Goal: Learn about a topic

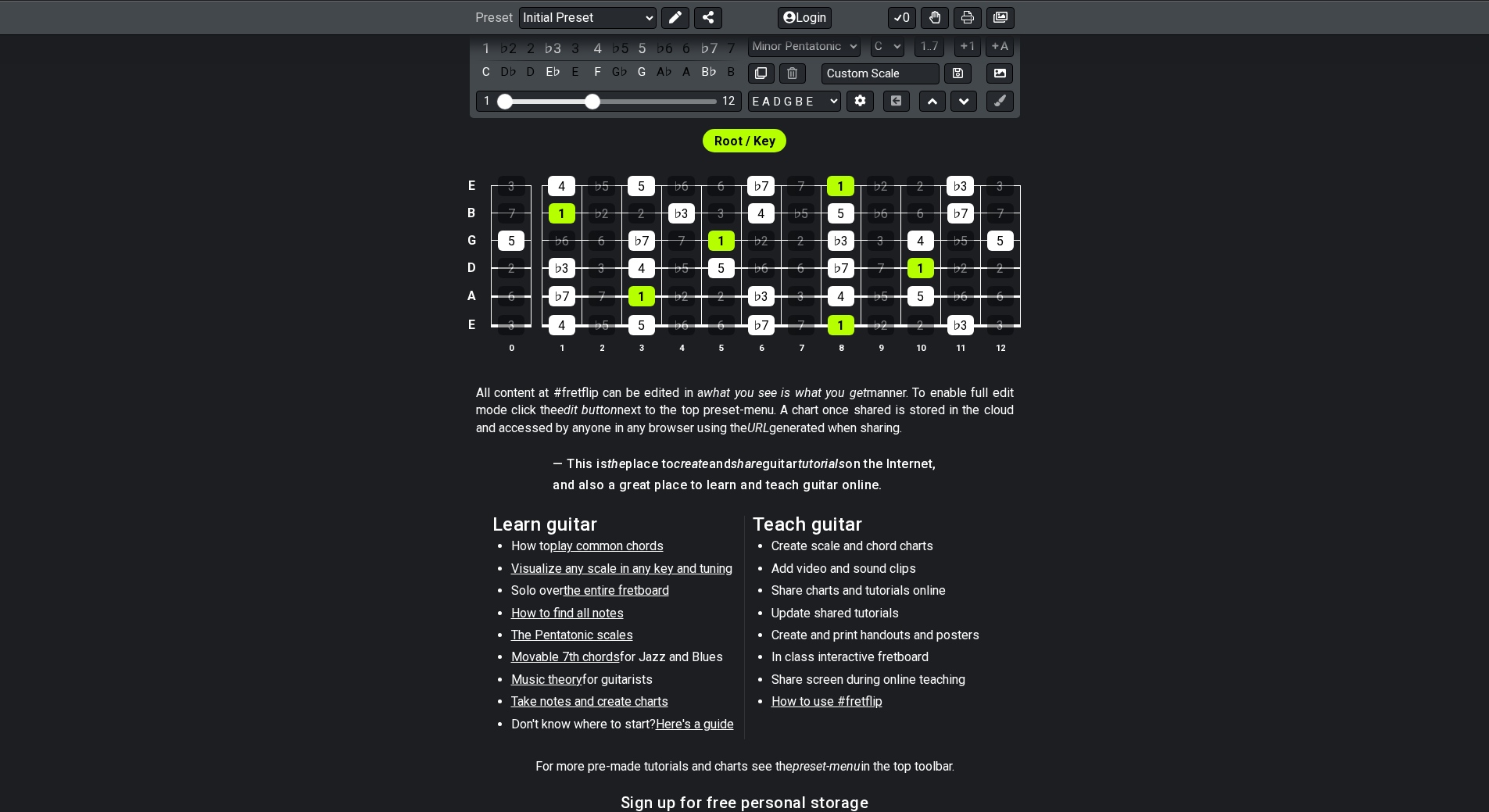
scroll to position [124, 0]
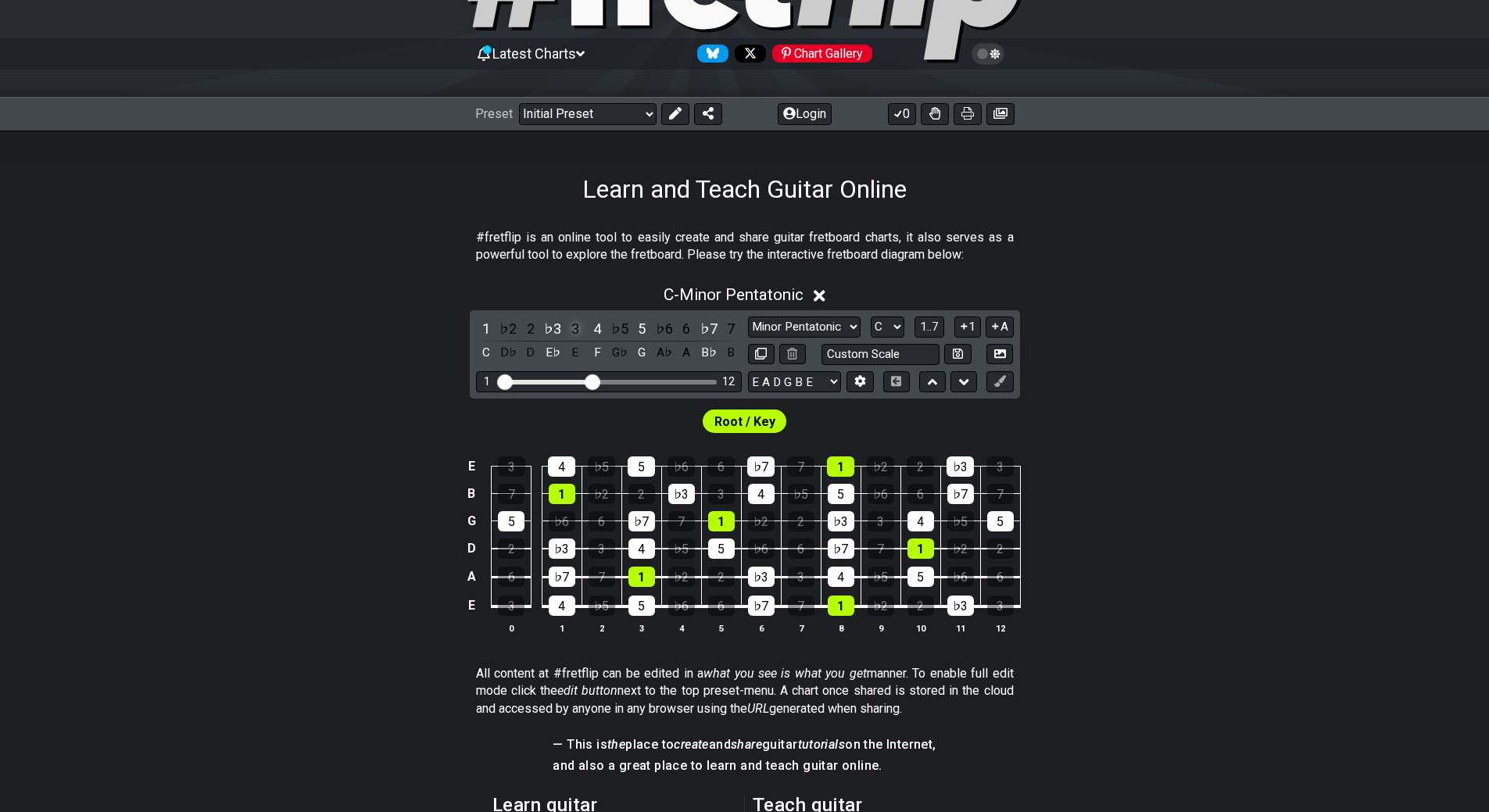
click at [578, 329] on div "3" at bounding box center [575, 328] width 20 height 21
click at [596, 331] on div "4" at bounding box center [597, 328] width 20 height 21
click at [816, 297] on icon at bounding box center [809, 296] width 11 height 11
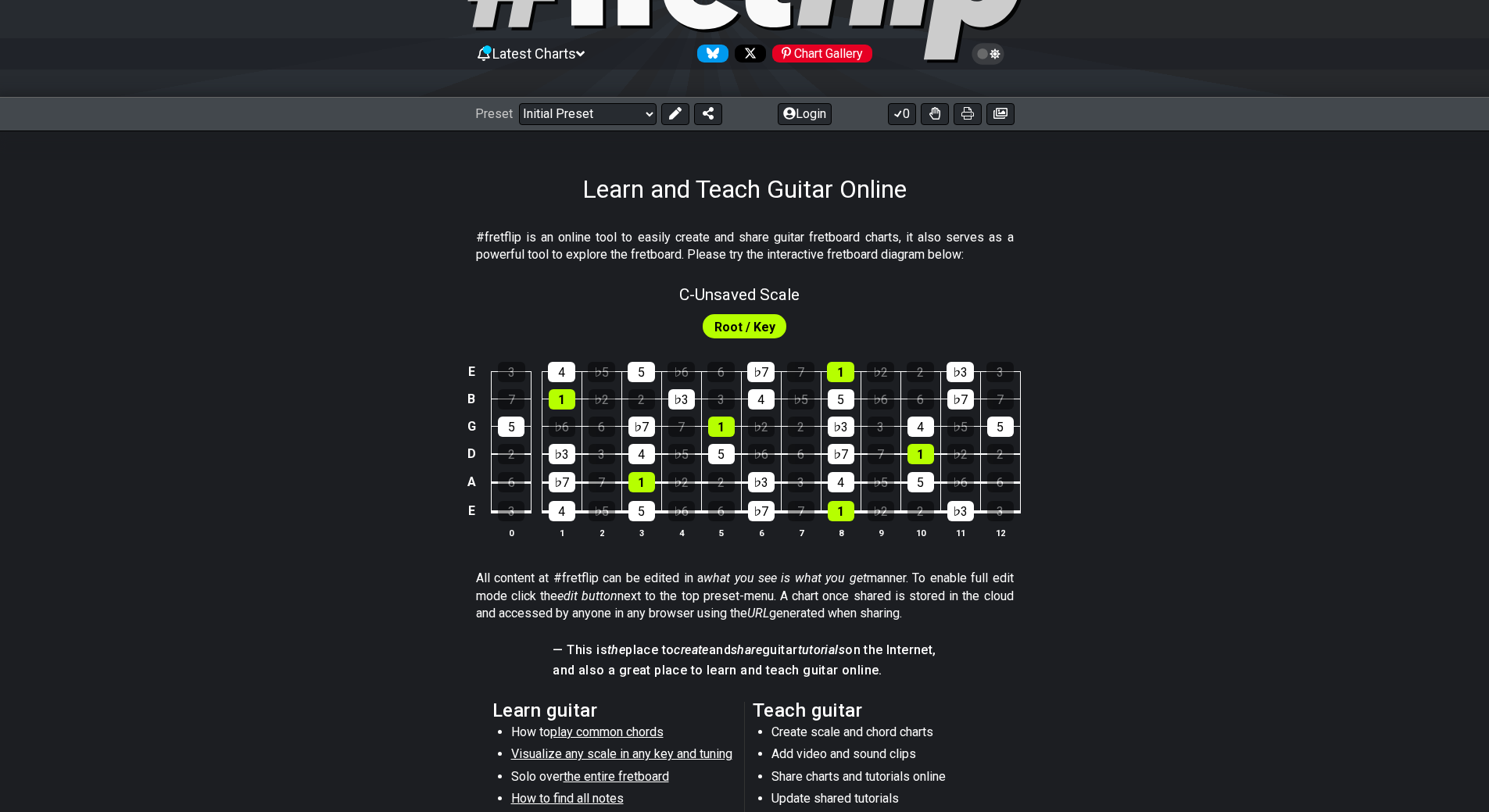
click at [750, 325] on span "Root / Key" at bounding box center [744, 327] width 61 height 23
click at [748, 287] on span "C - Unsaved Scale" at bounding box center [739, 294] width 120 height 19
select select "C"
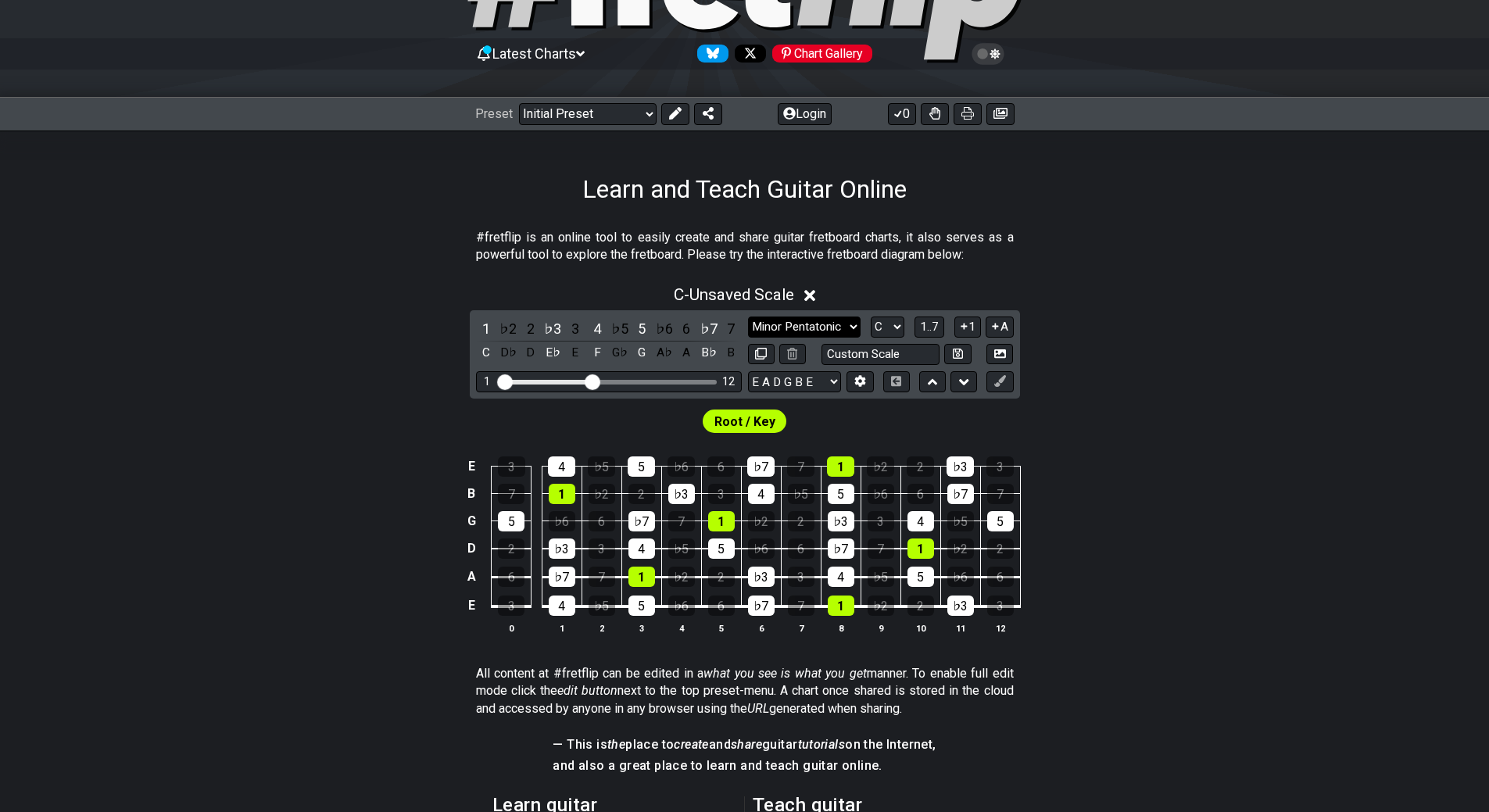
click at [827, 320] on select "Minor Pentatonic Click to edit Minor Pentatonic Major Pentatonic Minor Blues Ma…" at bounding box center [804, 327] width 113 height 21
click at [748, 317] on select "Minor Pentatonic Click to edit Minor Pentatonic Major Pentatonic Minor Blues Ma…" at bounding box center [804, 327] width 113 height 21
click at [804, 328] on select "Minor Pentatonic Click to edit Minor Pentatonic Major Pentatonic Minor Blues Ma…" at bounding box center [804, 327] width 113 height 21
select select "Minor Pentatonic"
click at [748, 317] on select "Minor Pentatonic Click to edit Minor Pentatonic Major Pentatonic Minor Blues Ma…" at bounding box center [804, 327] width 113 height 21
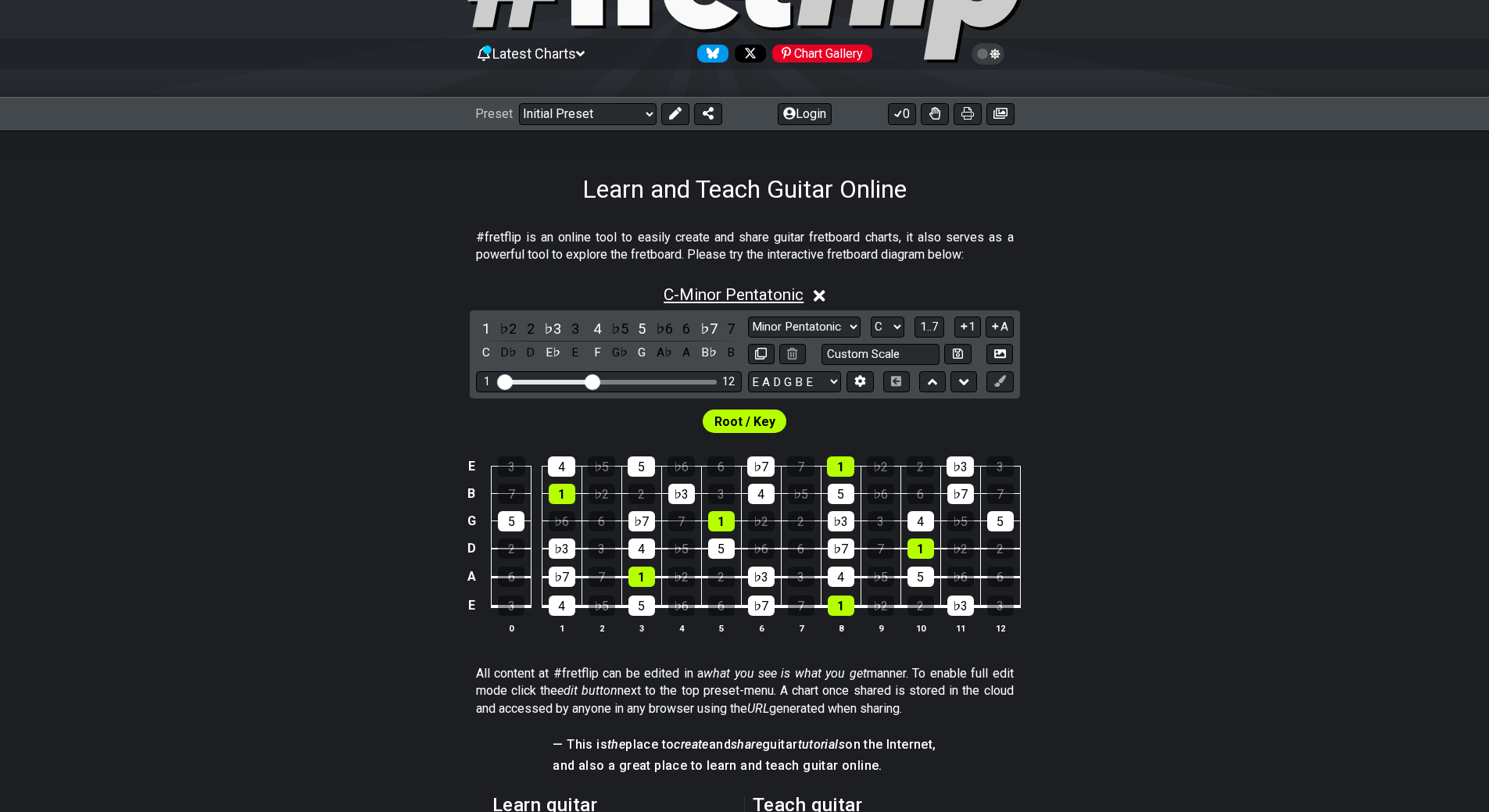
click at [756, 303] on span "C - Minor Pentatonic" at bounding box center [733, 294] width 139 height 19
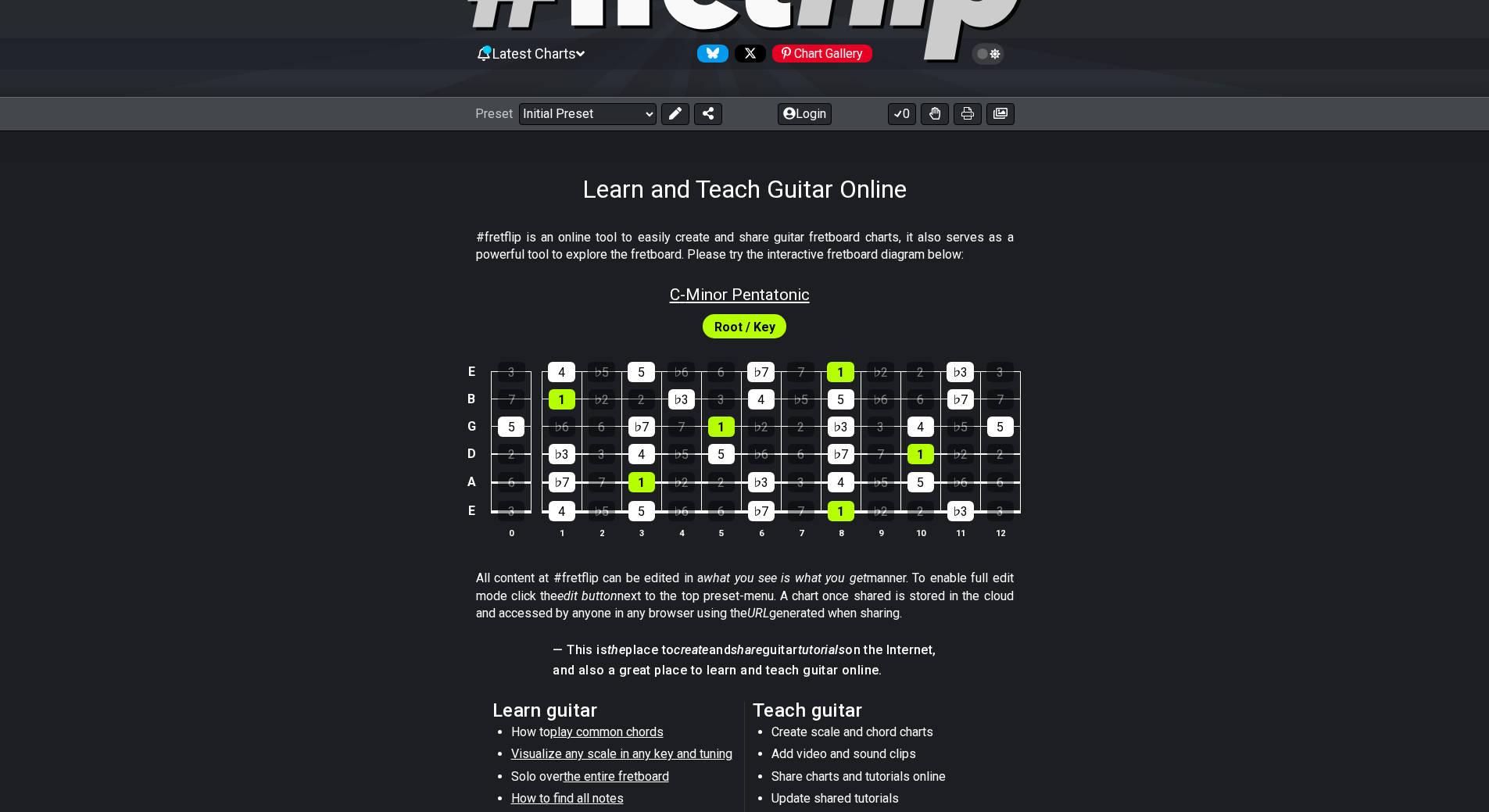
click at [774, 287] on span "C - Minor Pentatonic" at bounding box center [740, 294] width 139 height 19
select select "C"
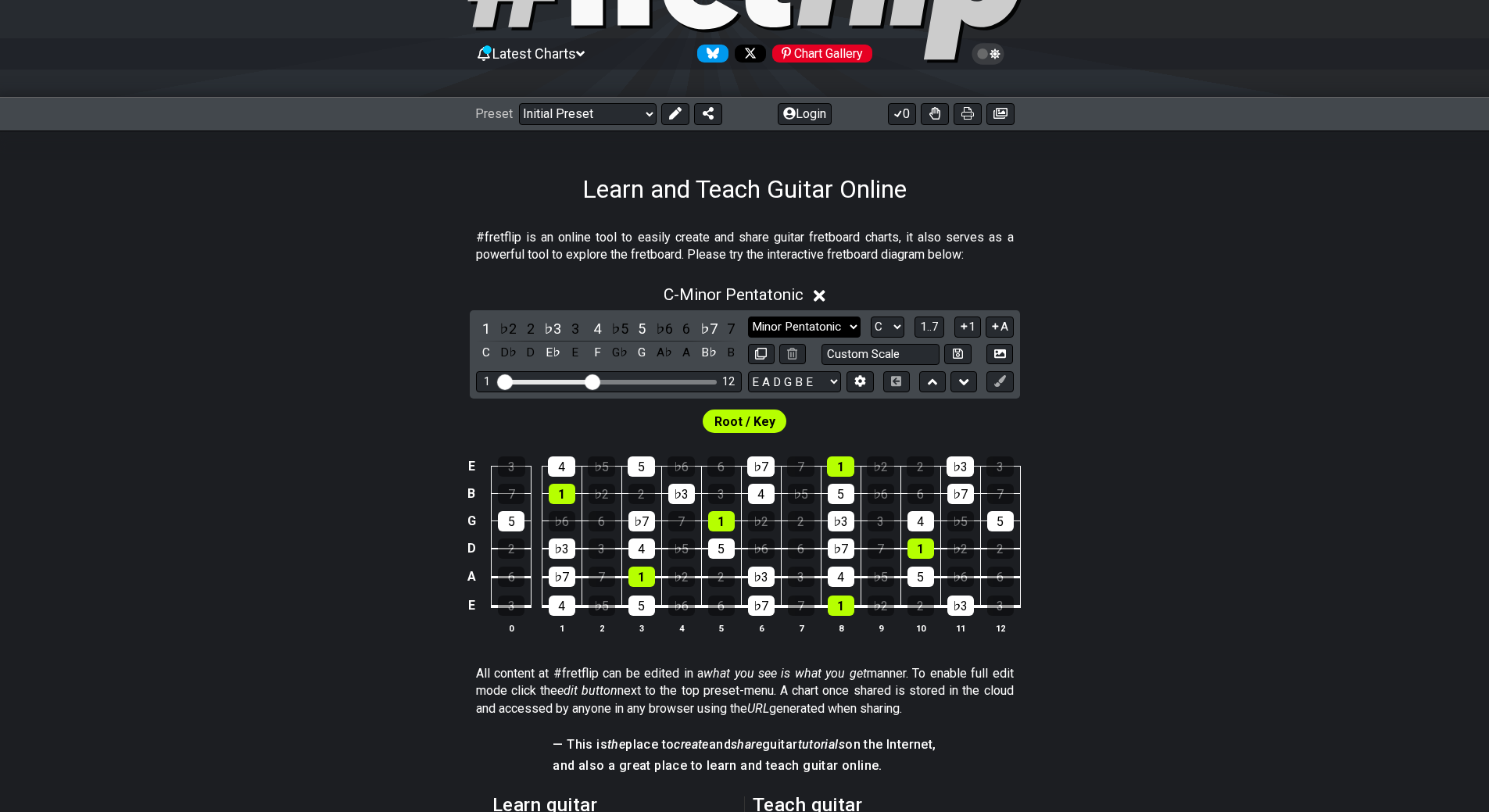
click at [823, 327] on select "Minor Pentatonic Click to edit Minor Pentatonic Major Pentatonic Minor Blues Ma…" at bounding box center [804, 327] width 113 height 21
click at [748, 317] on select "Minor Pentatonic Click to edit Minor Pentatonic Major Pentatonic Minor Blues Ma…" at bounding box center [804, 327] width 113 height 21
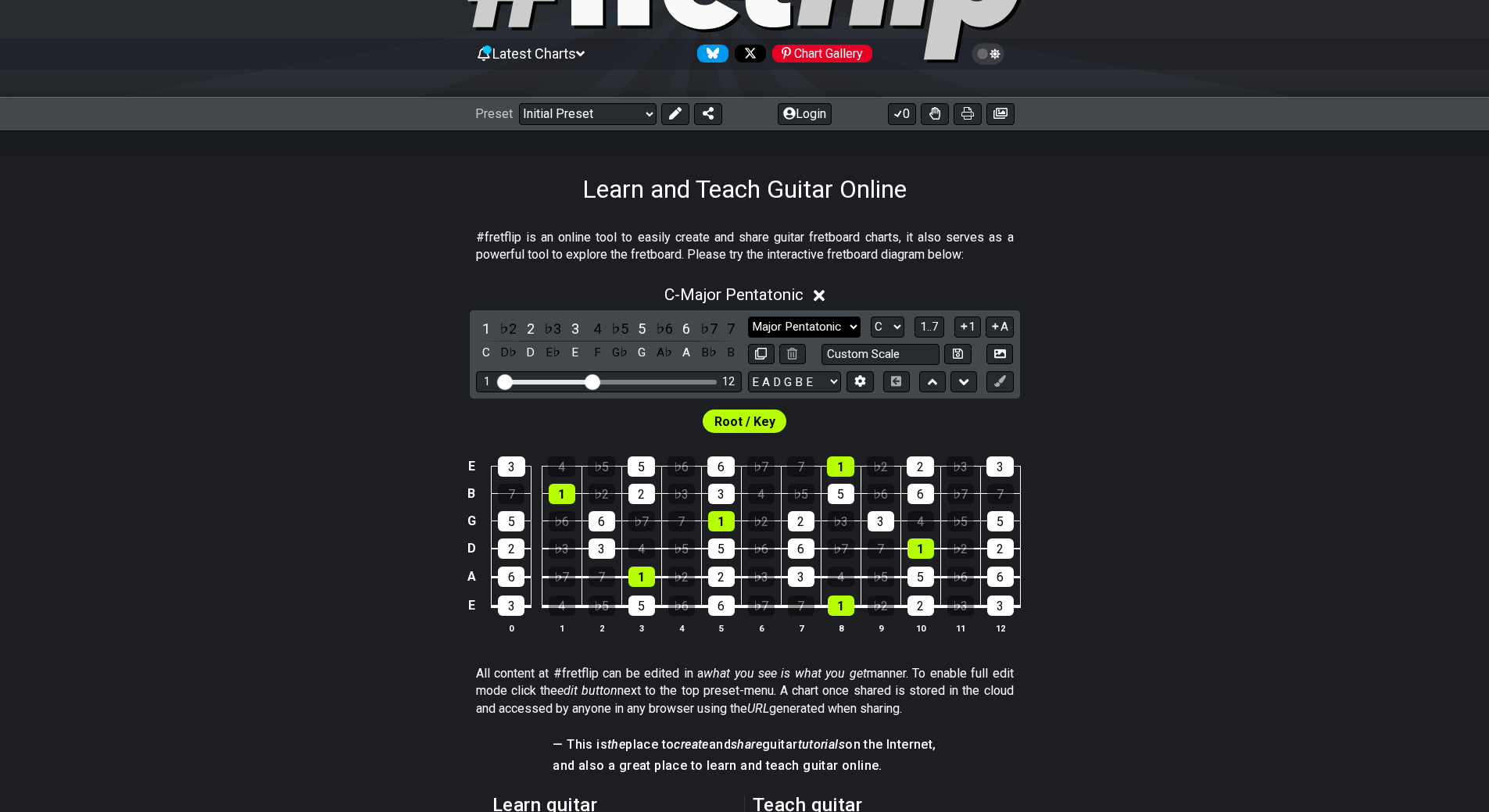
click at [821, 324] on select "Minor Pentatonic Click to edit Minor Pentatonic Major Pentatonic Minor Blues Ma…" at bounding box center [804, 327] width 113 height 21
click at [748, 317] on select "Minor Pentatonic Click to edit Minor Pentatonic Major Pentatonic Minor Blues Ma…" at bounding box center [804, 327] width 113 height 21
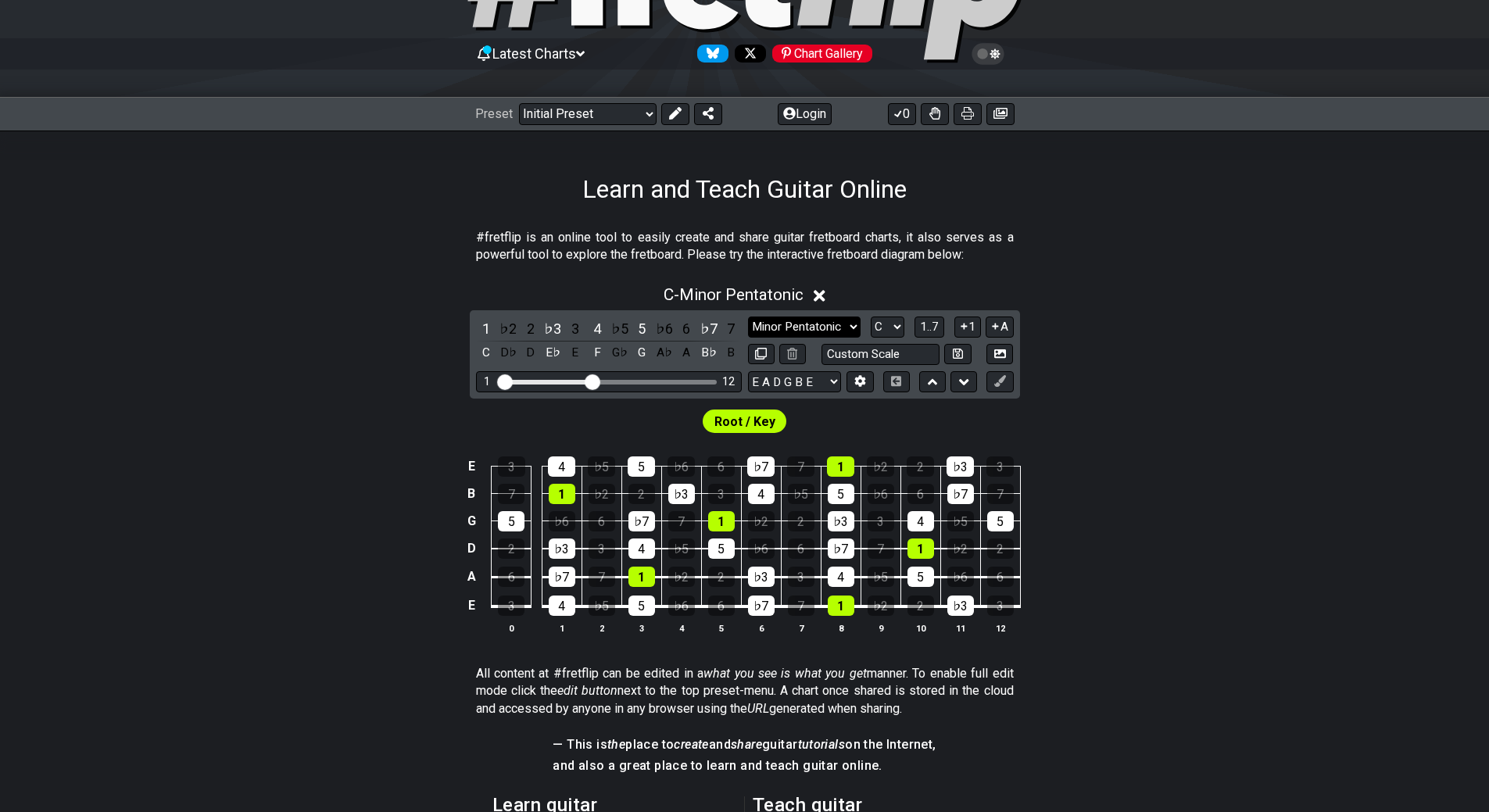
click at [819, 331] on select "Minor Pentatonic Click to edit Minor Pentatonic Major Pentatonic Minor Blues Ma…" at bounding box center [804, 327] width 113 height 21
select select "Minor Blues"
click at [748, 317] on select "Minor Pentatonic Click to edit Minor Pentatonic Major Pentatonic Minor Blues Ma…" at bounding box center [804, 327] width 113 height 21
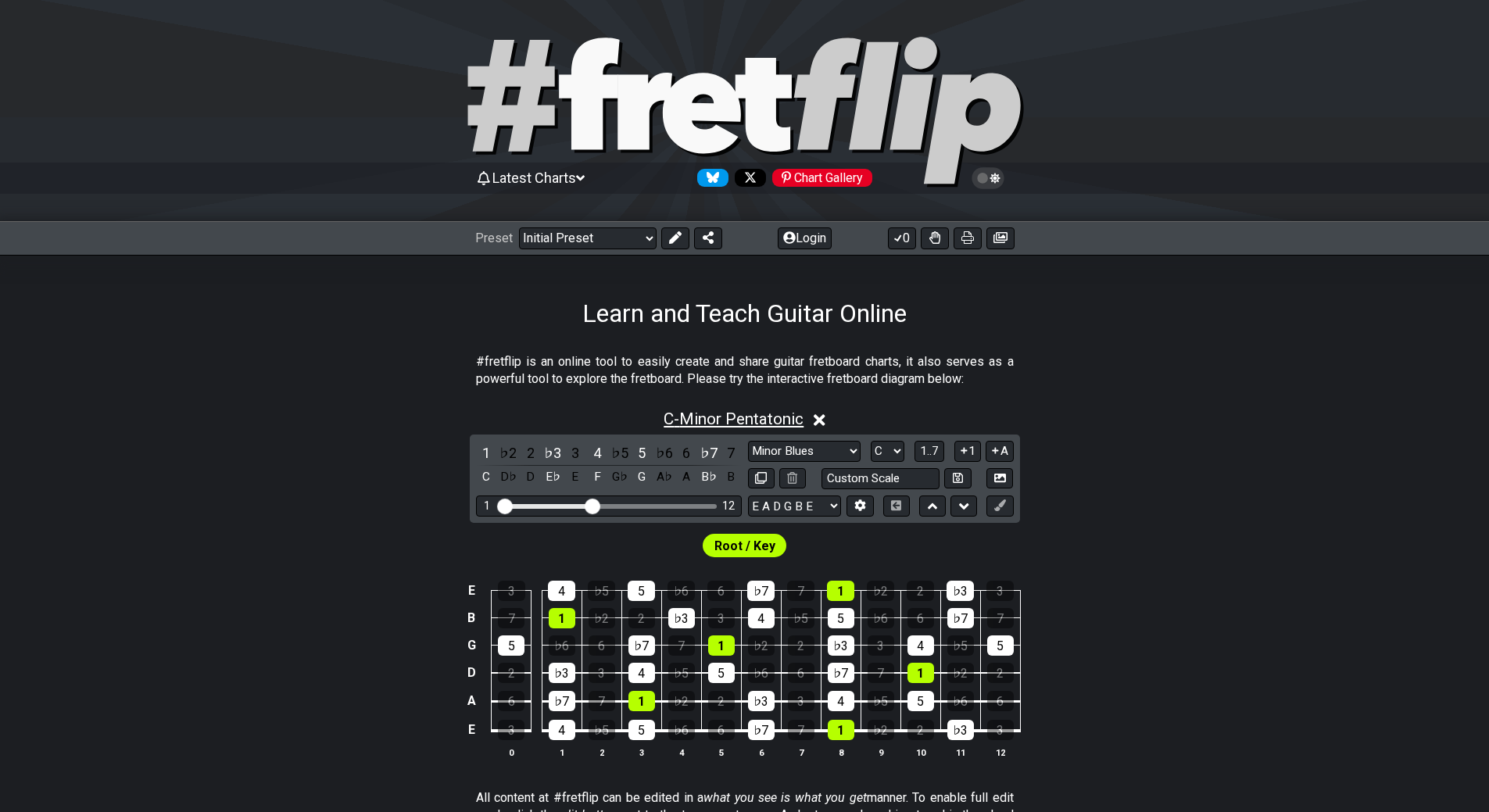
scroll to position [124, 0]
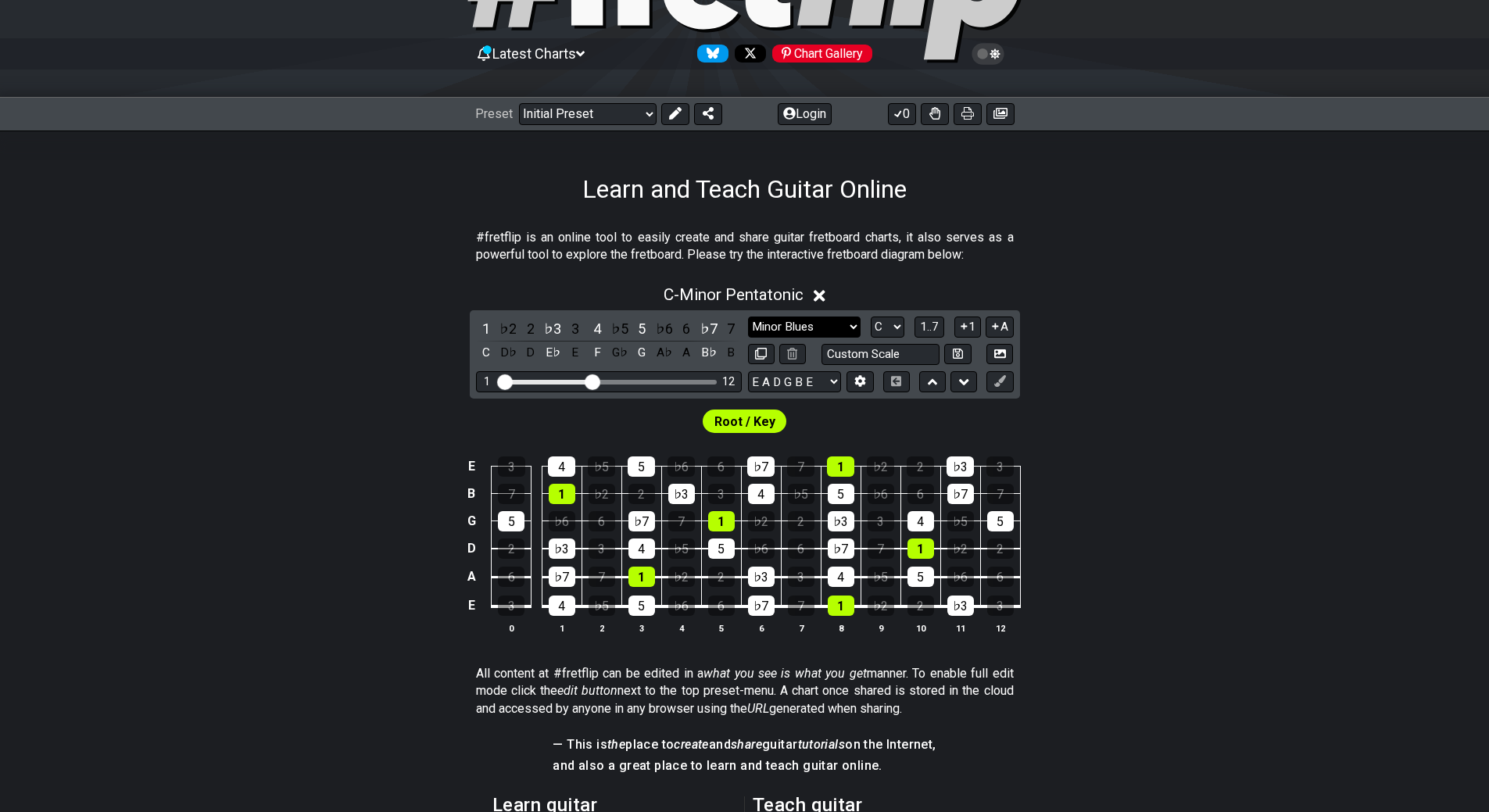
click at [796, 327] on select "Minor Pentatonic Click to edit Minor Pentatonic Major Pentatonic Minor Blues Ma…" at bounding box center [804, 327] width 113 height 21
click at [748, 317] on select "Minor Pentatonic Click to edit Minor Pentatonic Major Pentatonic Minor Blues Ma…" at bounding box center [804, 327] width 113 height 21
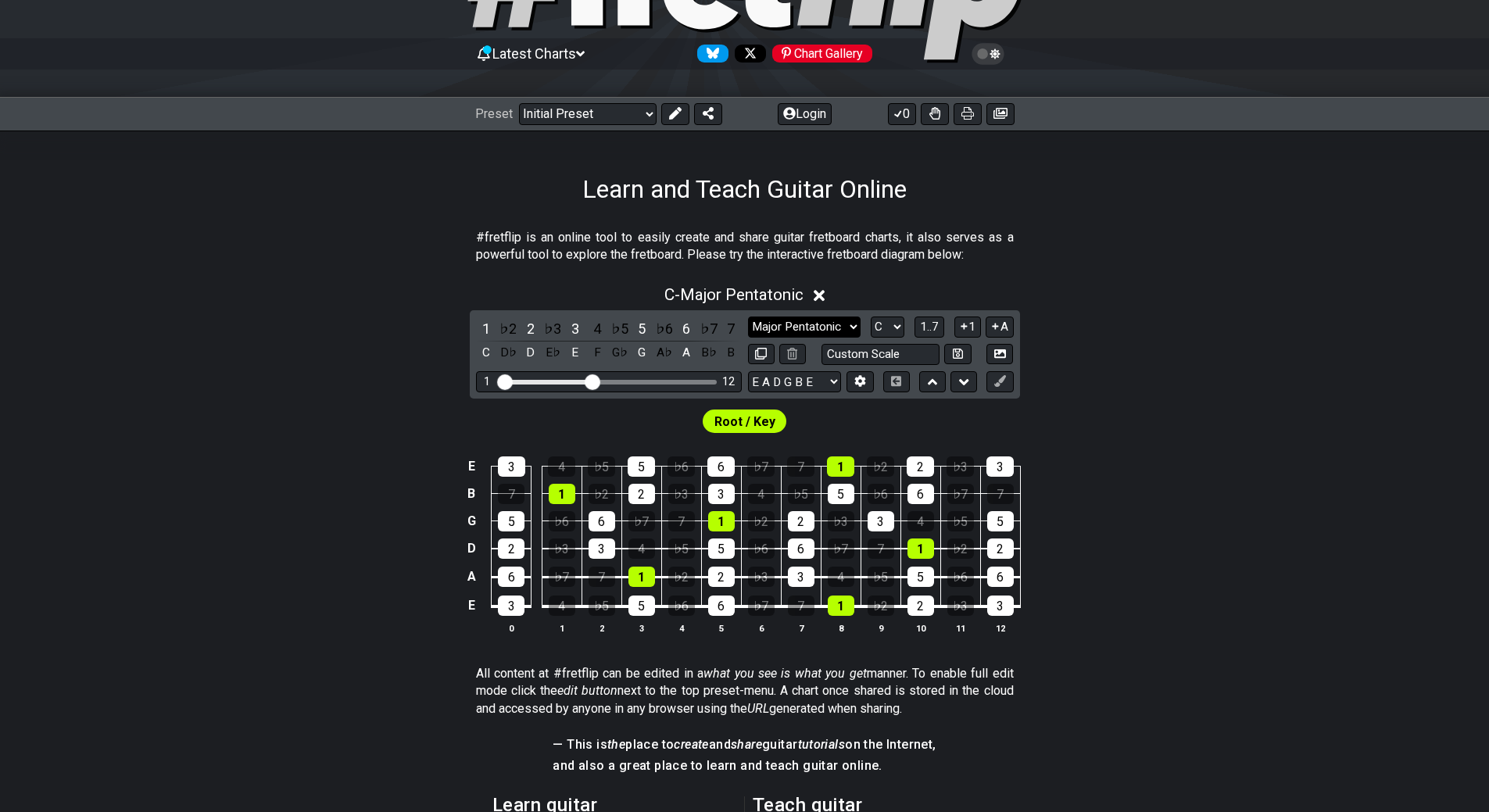
click at [812, 328] on select "Minor Pentatonic Click to edit Minor Pentatonic Major Pentatonic Minor Blues Ma…" at bounding box center [804, 327] width 113 height 21
click at [748, 317] on select "Minor Pentatonic Click to edit Minor Pentatonic Major Pentatonic Minor Blues Ma…" at bounding box center [804, 327] width 113 height 21
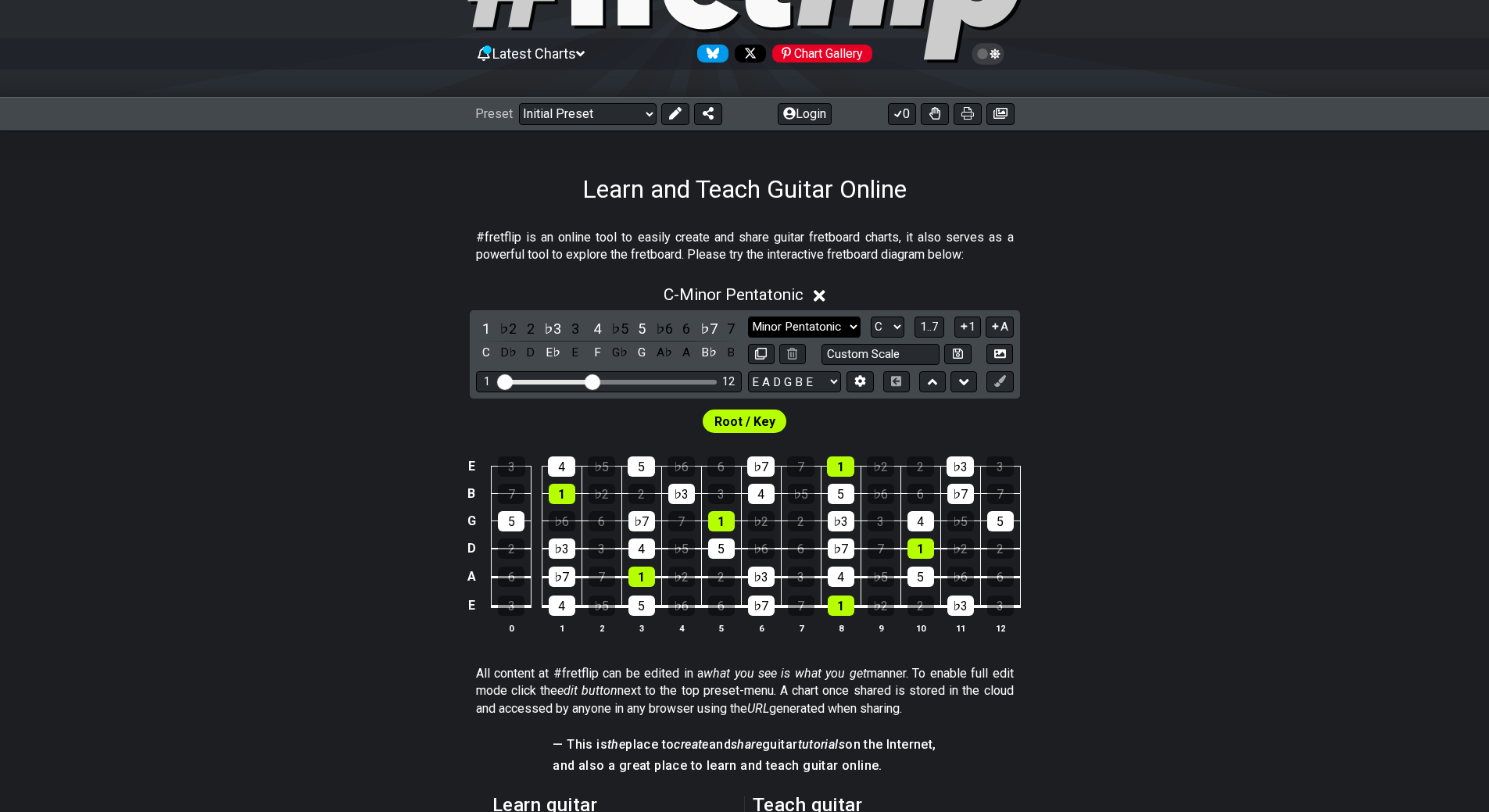
click at [818, 327] on select "Minor Pentatonic Click to edit Minor Pentatonic Major Pentatonic Minor Blues Ma…" at bounding box center [804, 327] width 113 height 21
click at [748, 317] on select "Minor Pentatonic Click to edit Minor Pentatonic Major Pentatonic Minor Blues Ma…" at bounding box center [804, 327] width 113 height 21
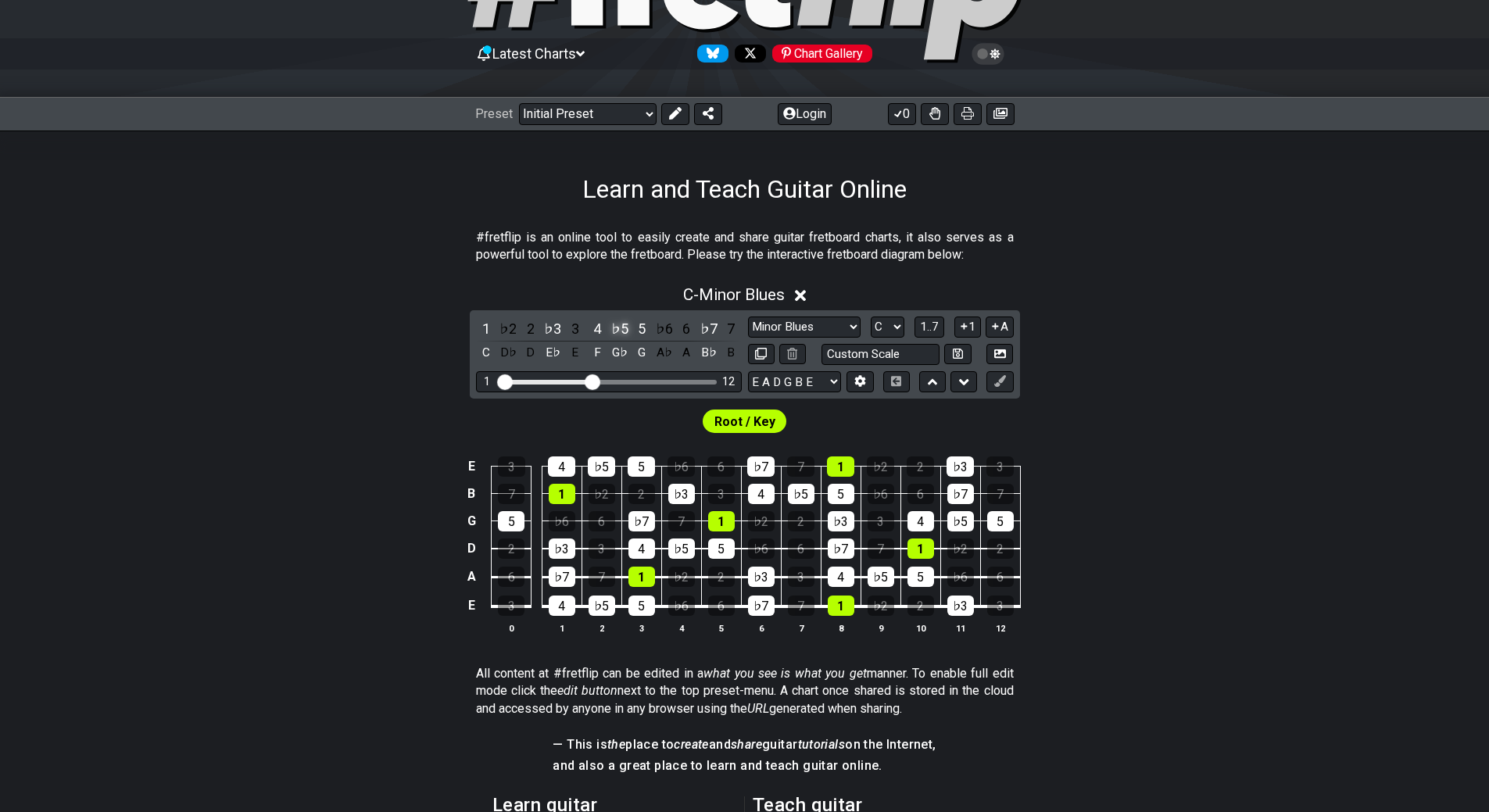
click at [618, 329] on div "♭5" at bounding box center [620, 328] width 20 height 21
click at [618, 329] on div "♯4" at bounding box center [620, 328] width 20 height 21
click at [618, 329] on div "♭5" at bounding box center [620, 328] width 20 height 21
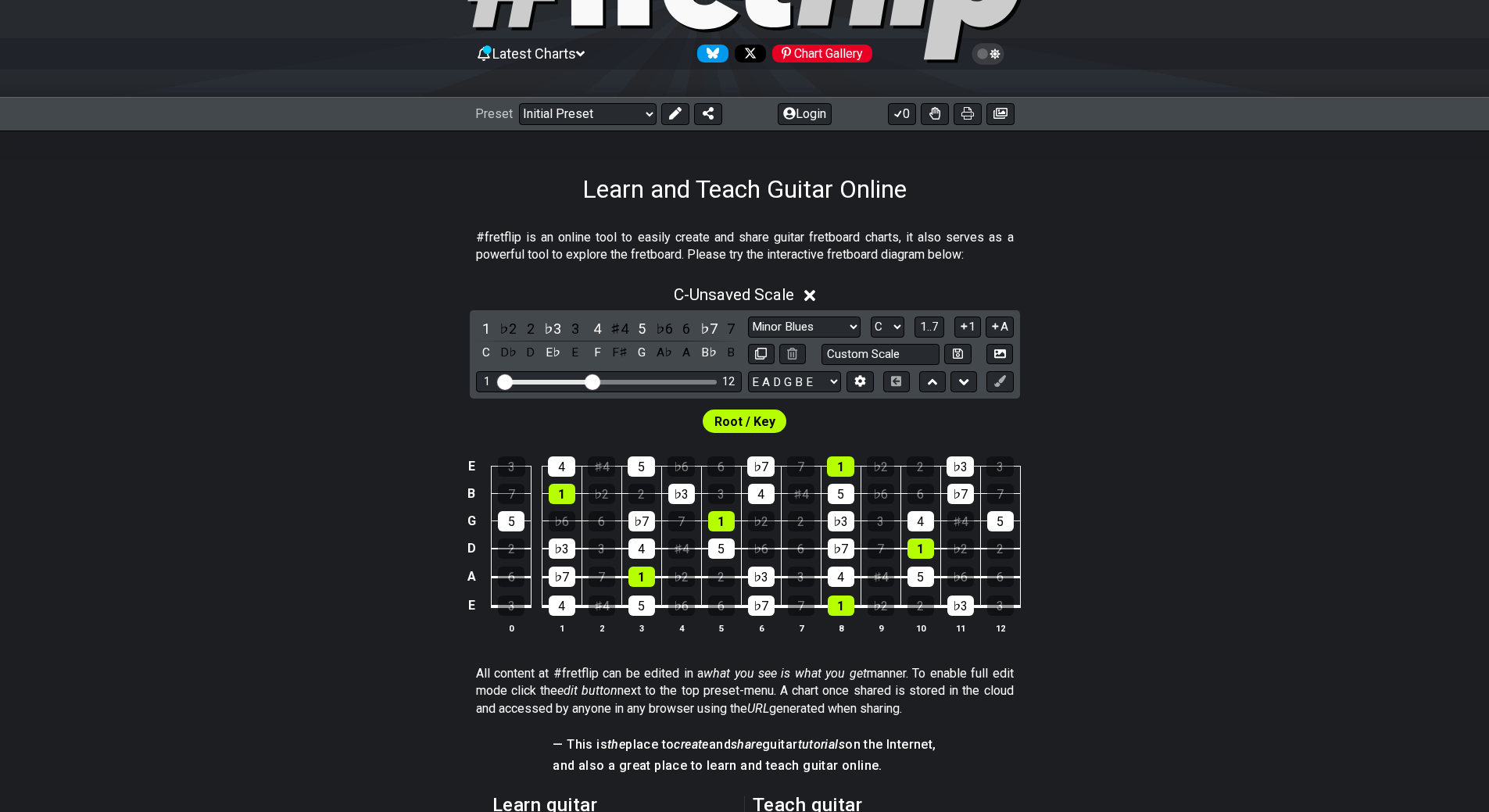
click at [618, 329] on div "♯4" at bounding box center [620, 328] width 20 height 21
click at [618, 329] on div "♭5" at bounding box center [620, 328] width 20 height 21
click at [618, 329] on div "♯4" at bounding box center [620, 328] width 20 height 21
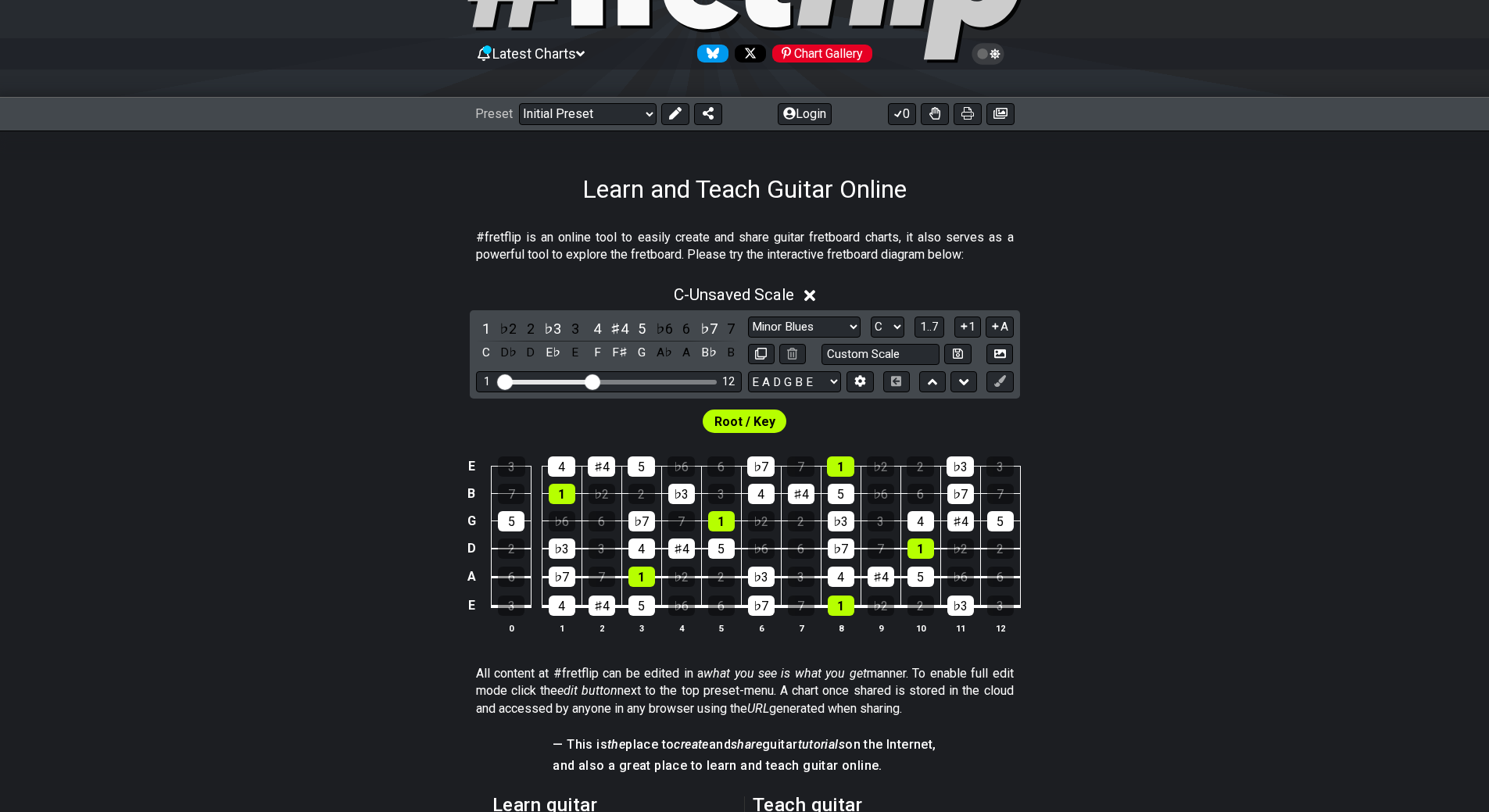
click at [618, 329] on div "♯4" at bounding box center [620, 328] width 20 height 21
click at [618, 329] on div "♭5" at bounding box center [620, 328] width 20 height 21
click at [792, 324] on select "Minor Pentatonic Click to edit Minor Pentatonic Major Pentatonic Minor Blues Ma…" at bounding box center [804, 327] width 113 height 21
click at [748, 317] on select "Minor Pentatonic Click to edit Minor Pentatonic Major Pentatonic Minor Blues Ma…" at bounding box center [804, 327] width 113 height 21
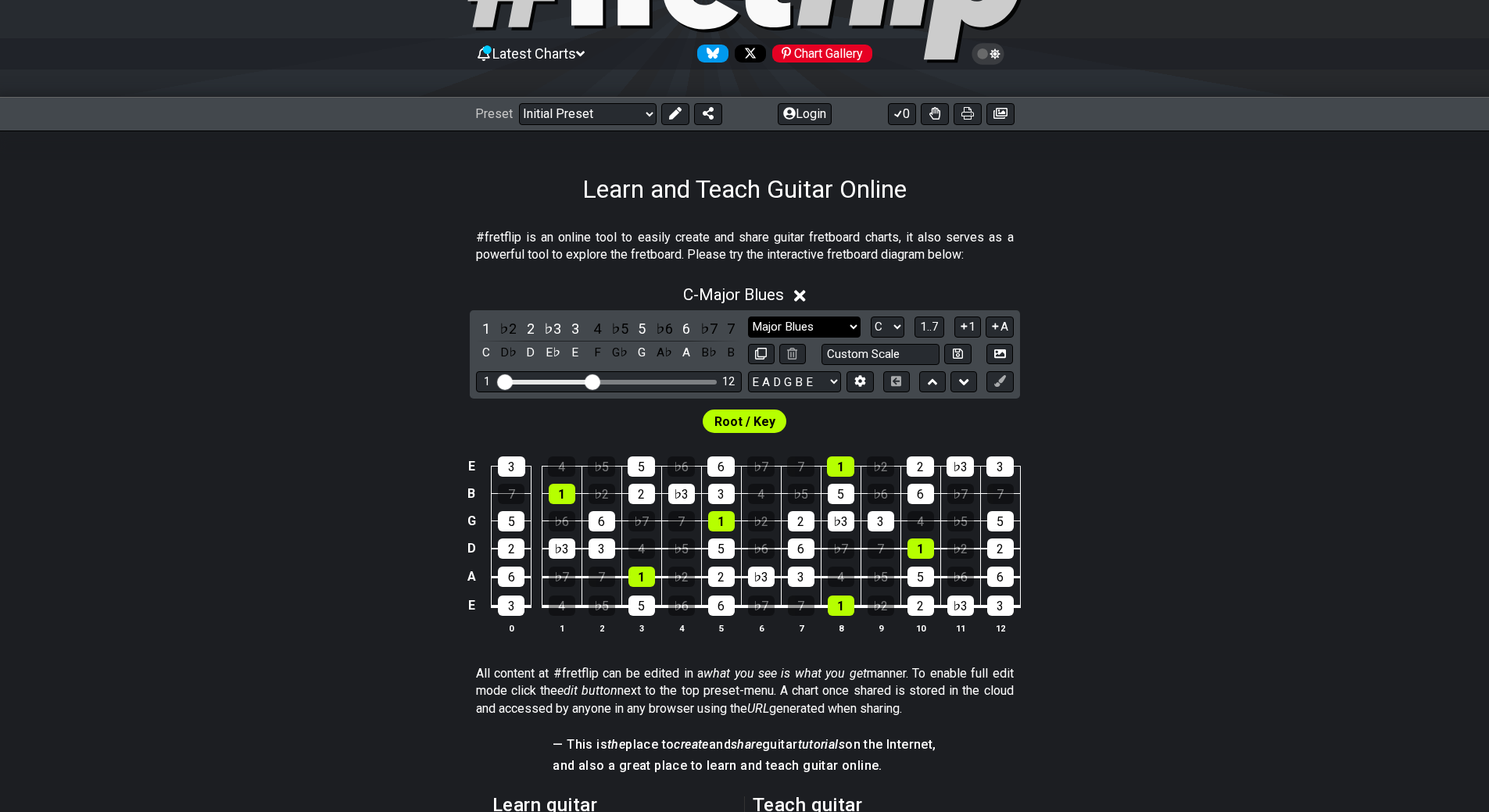
click at [823, 331] on select "Minor Pentatonic Click to edit Minor Pentatonic Major Pentatonic Minor Blues Ma…" at bounding box center [804, 327] width 113 height 21
click at [748, 317] on select "Minor Pentatonic Click to edit Minor Pentatonic Major Pentatonic Minor Blues Ma…" at bounding box center [804, 327] width 113 height 21
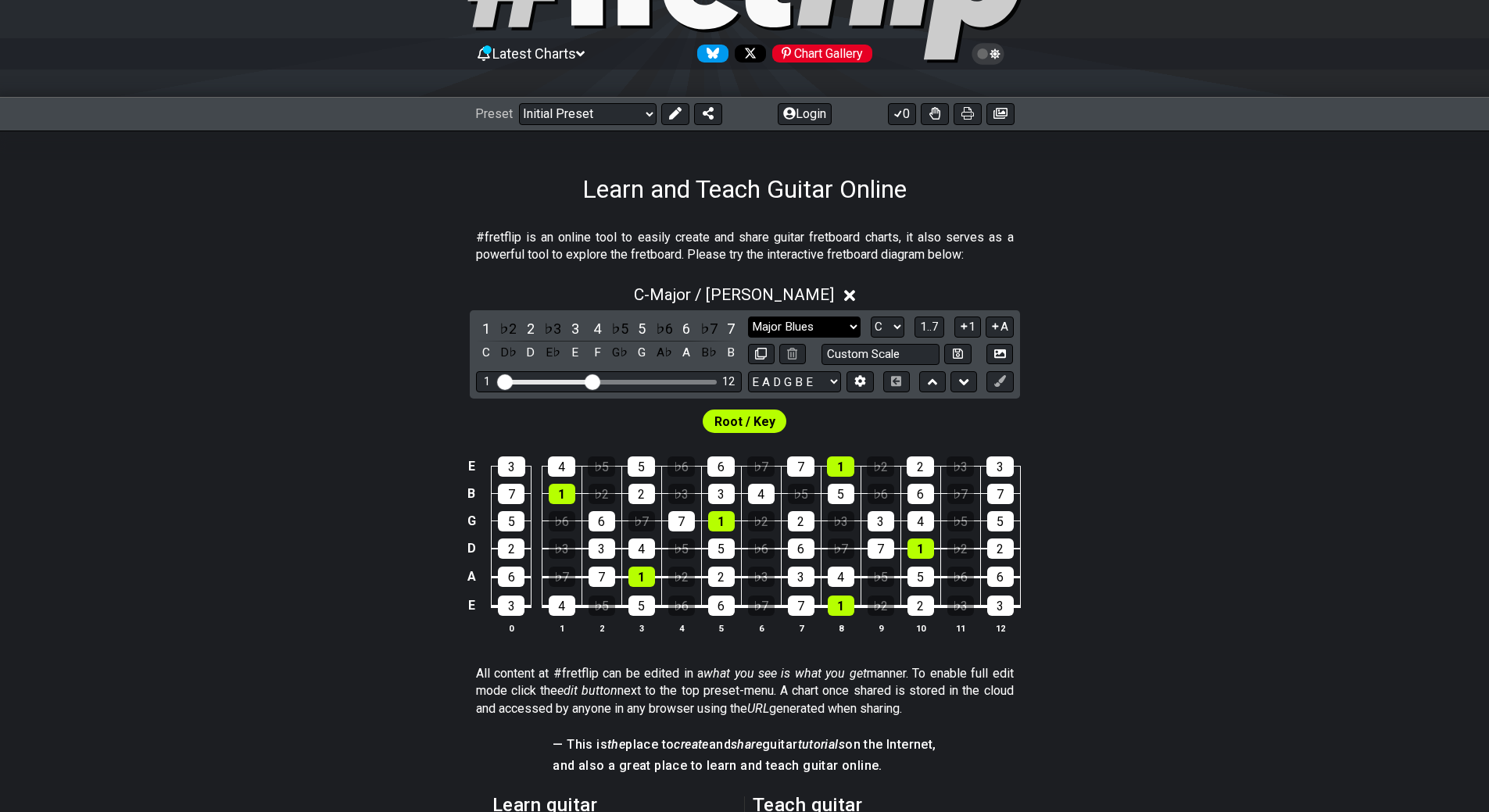
click at [837, 324] on select "Minor Pentatonic Click to edit Minor Pentatonic Major Pentatonic Minor Blues Ma…" at bounding box center [804, 327] width 113 height 21
click at [748, 317] on select "Minor Pentatonic Click to edit Minor Pentatonic Major Pentatonic Minor Blues Ma…" at bounding box center [804, 327] width 113 height 21
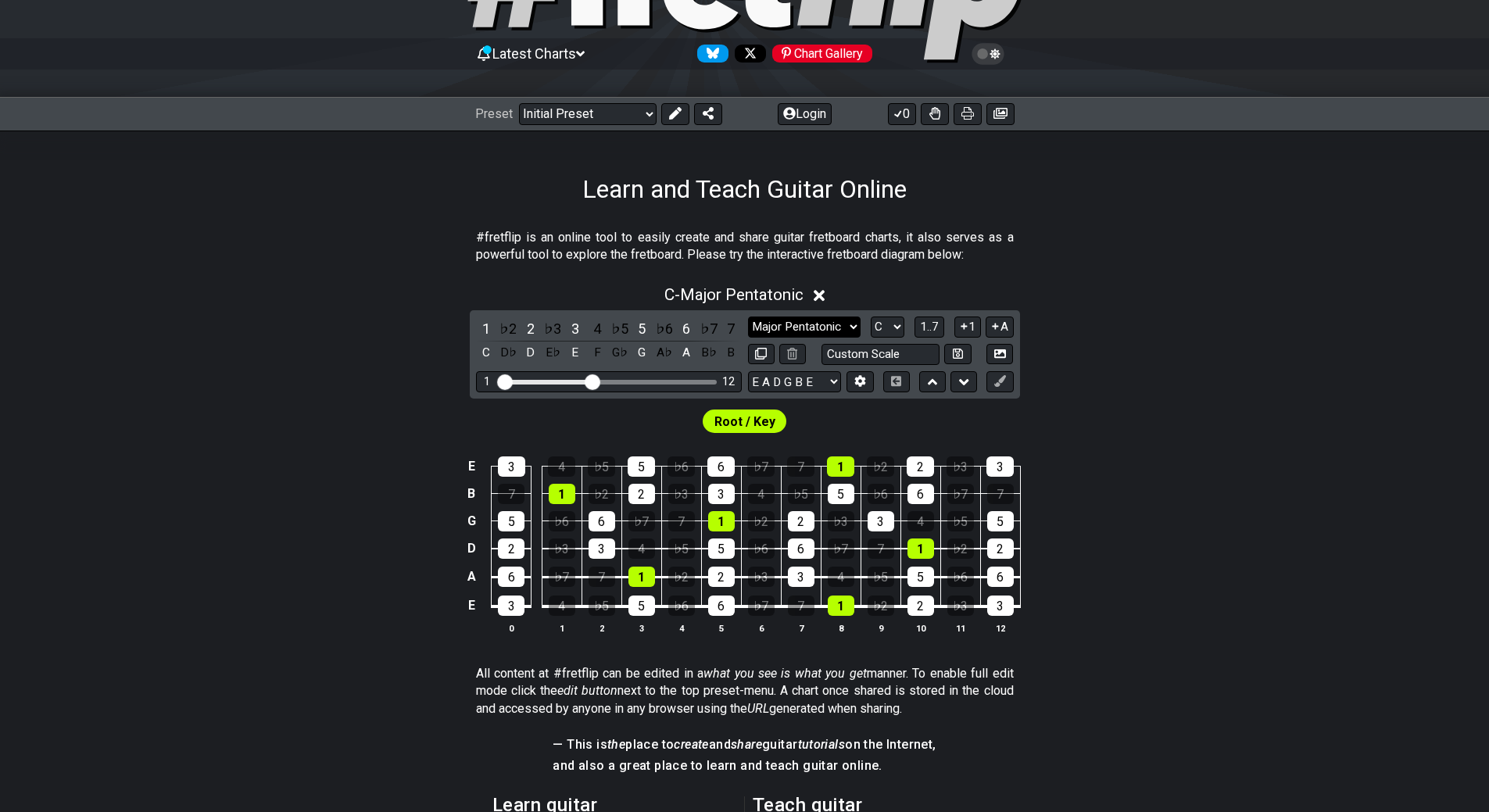
click at [836, 331] on select "Minor Pentatonic Click to edit Minor Pentatonic Major Pentatonic Minor Blues Ma…" at bounding box center [804, 327] width 113 height 21
click at [748, 317] on select "Minor Pentatonic Click to edit Minor Pentatonic Major Pentatonic Minor Blues Ma…" at bounding box center [804, 327] width 113 height 21
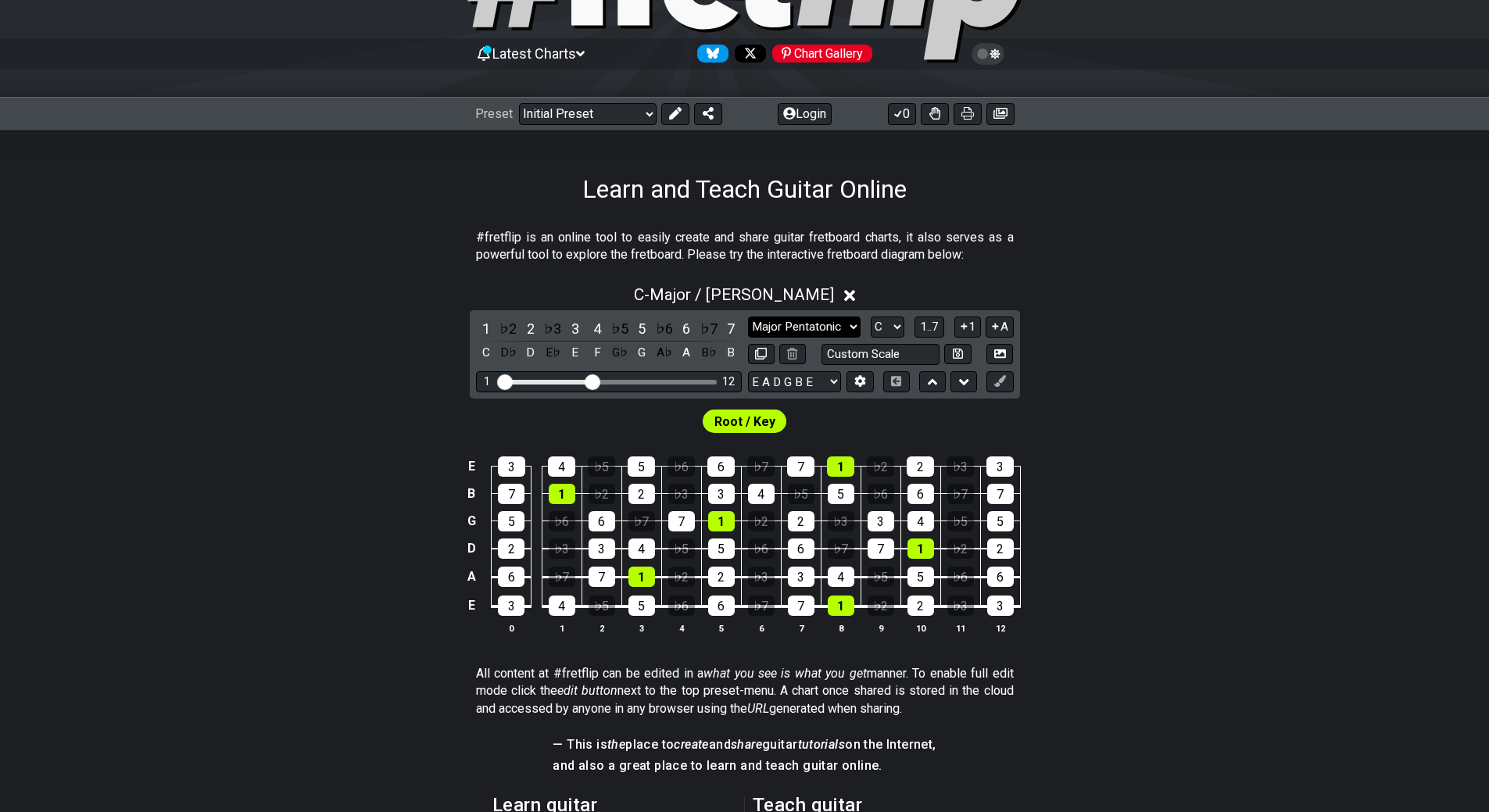
click at [793, 322] on select "Minor Pentatonic Click to edit Minor Pentatonic Major Pentatonic Minor Blues Ma…" at bounding box center [804, 327] width 113 height 21
click at [748, 317] on select "Minor Pentatonic Click to edit Minor Pentatonic Major Pentatonic Minor Blues Ma…" at bounding box center [804, 327] width 113 height 21
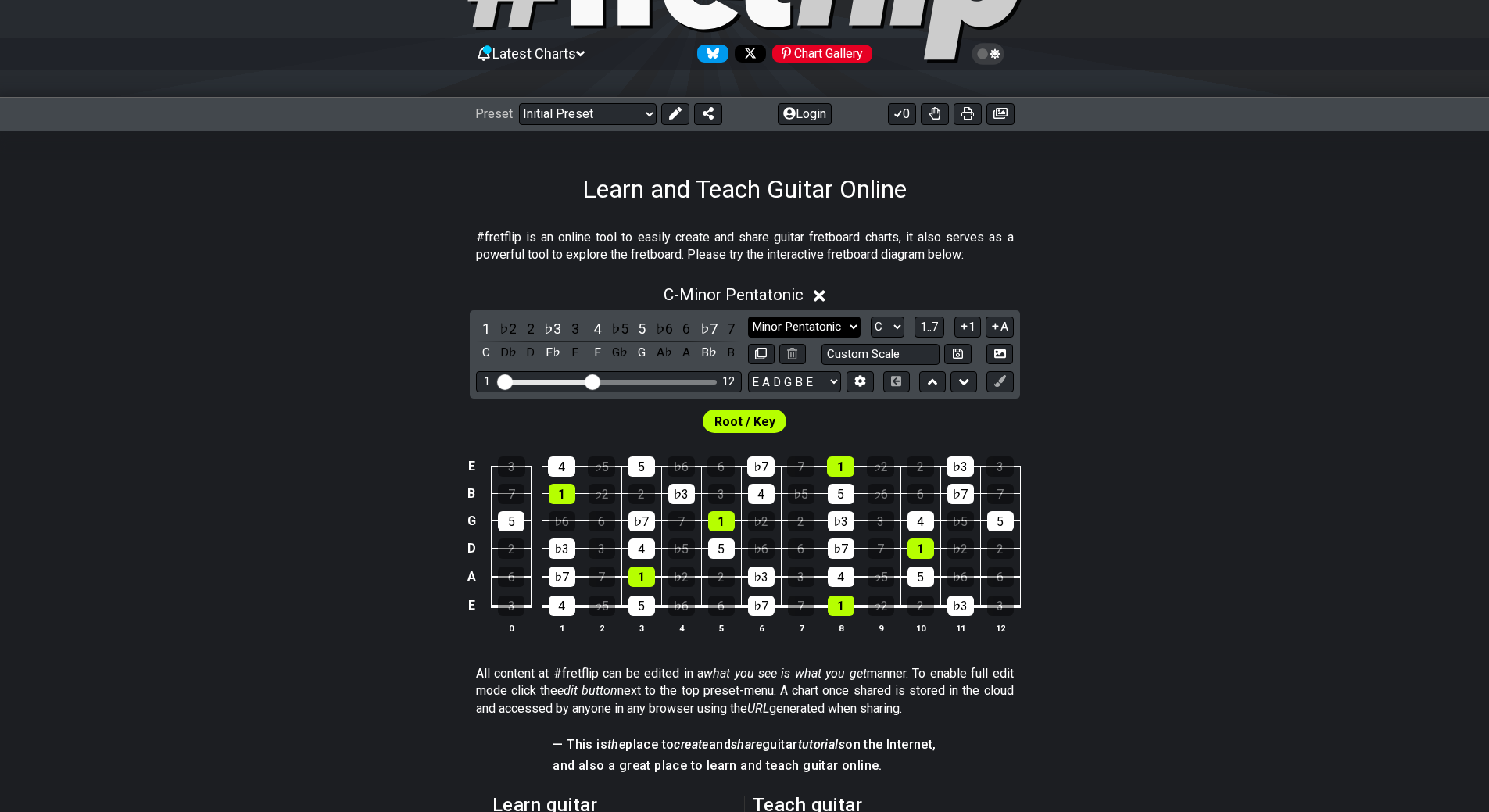
click at [801, 329] on select "Minor Pentatonic Click to edit Minor Pentatonic Major Pentatonic Minor Blues Ma…" at bounding box center [804, 327] width 113 height 21
click at [748, 317] on select "Minor Pentatonic Click to edit Minor Pentatonic Major Pentatonic Minor Blues Ma…" at bounding box center [804, 327] width 113 height 21
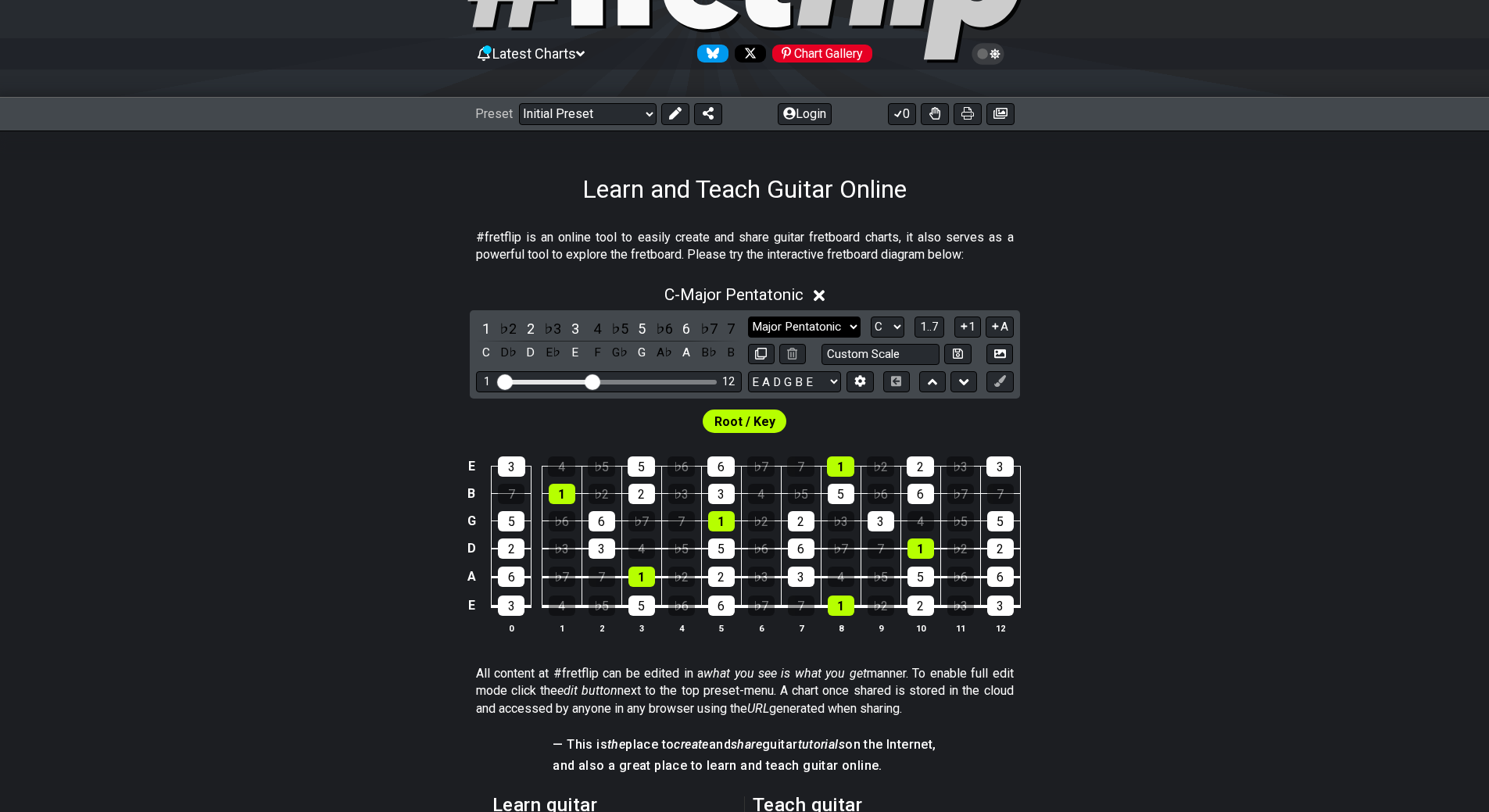
click at [810, 325] on select "Minor Pentatonic Click to edit Minor Pentatonic Major Pentatonic Minor Blues Ma…" at bounding box center [804, 327] width 113 height 21
click at [748, 317] on select "Minor Pentatonic Click to edit Minor Pentatonic Major Pentatonic Minor Blues Ma…" at bounding box center [804, 327] width 113 height 21
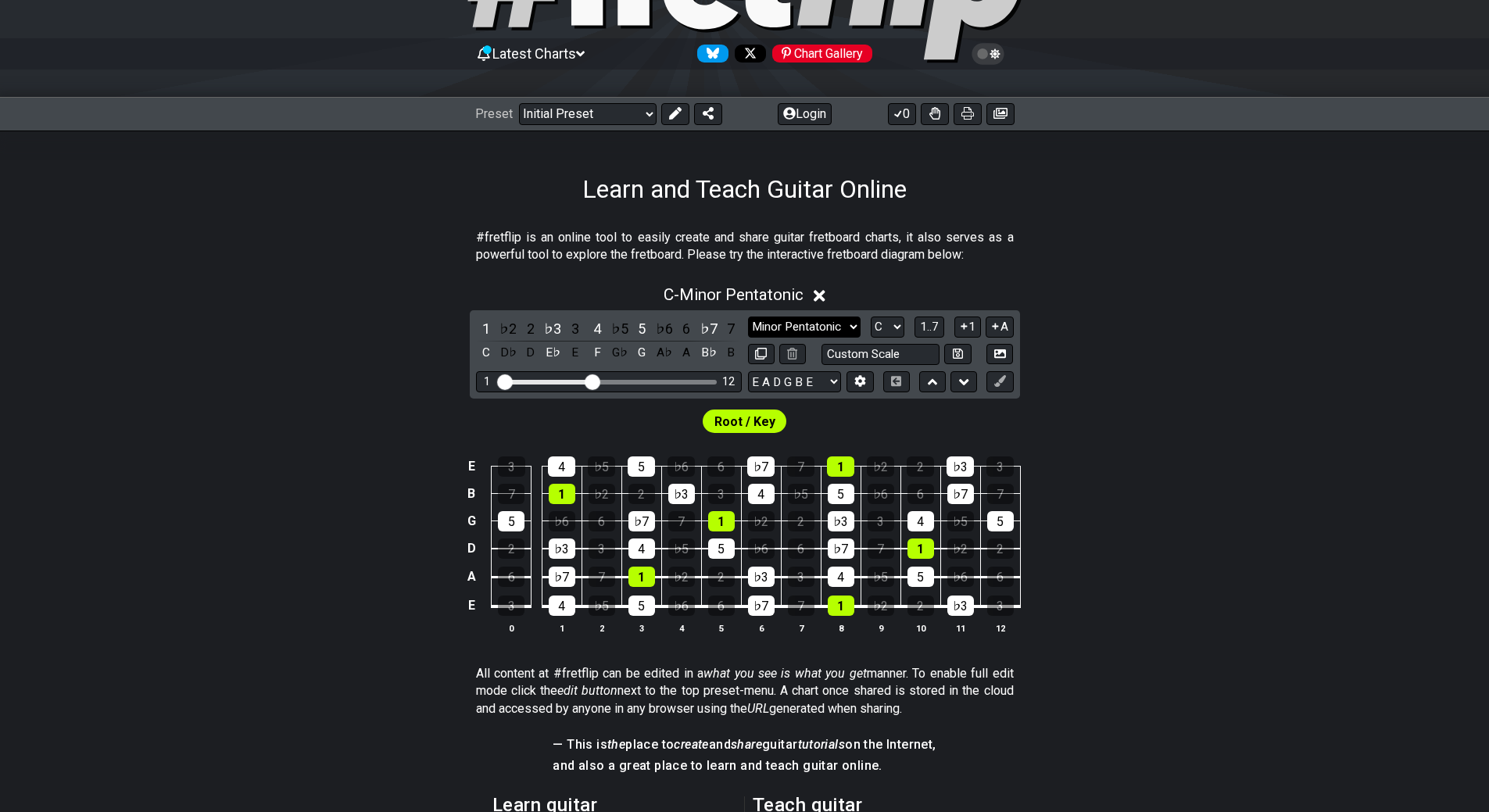
click at [803, 327] on select "Minor Pentatonic Click to edit Minor Pentatonic Major Pentatonic Minor Blues Ma…" at bounding box center [804, 327] width 113 height 21
click at [748, 317] on select "Minor Pentatonic Click to edit Minor Pentatonic Major Pentatonic Minor Blues Ma…" at bounding box center [804, 327] width 113 height 21
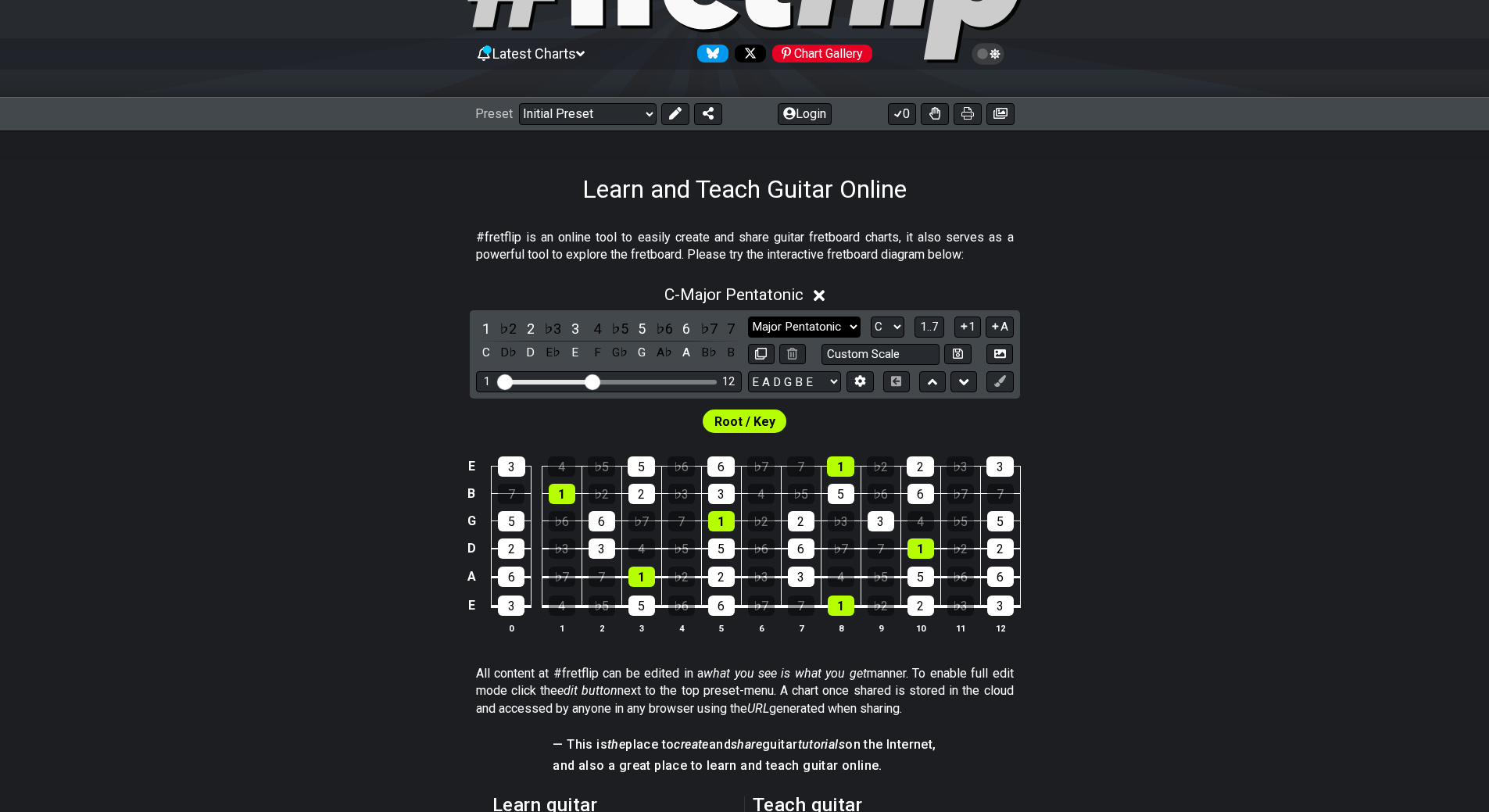
click at [786, 334] on select "Minor Pentatonic Click to edit Minor Pentatonic Major Pentatonic Minor Blues Ma…" at bounding box center [804, 327] width 113 height 21
click at [748, 317] on select "Minor Pentatonic Click to edit Minor Pentatonic Major Pentatonic Minor Blues Ma…" at bounding box center [804, 327] width 113 height 21
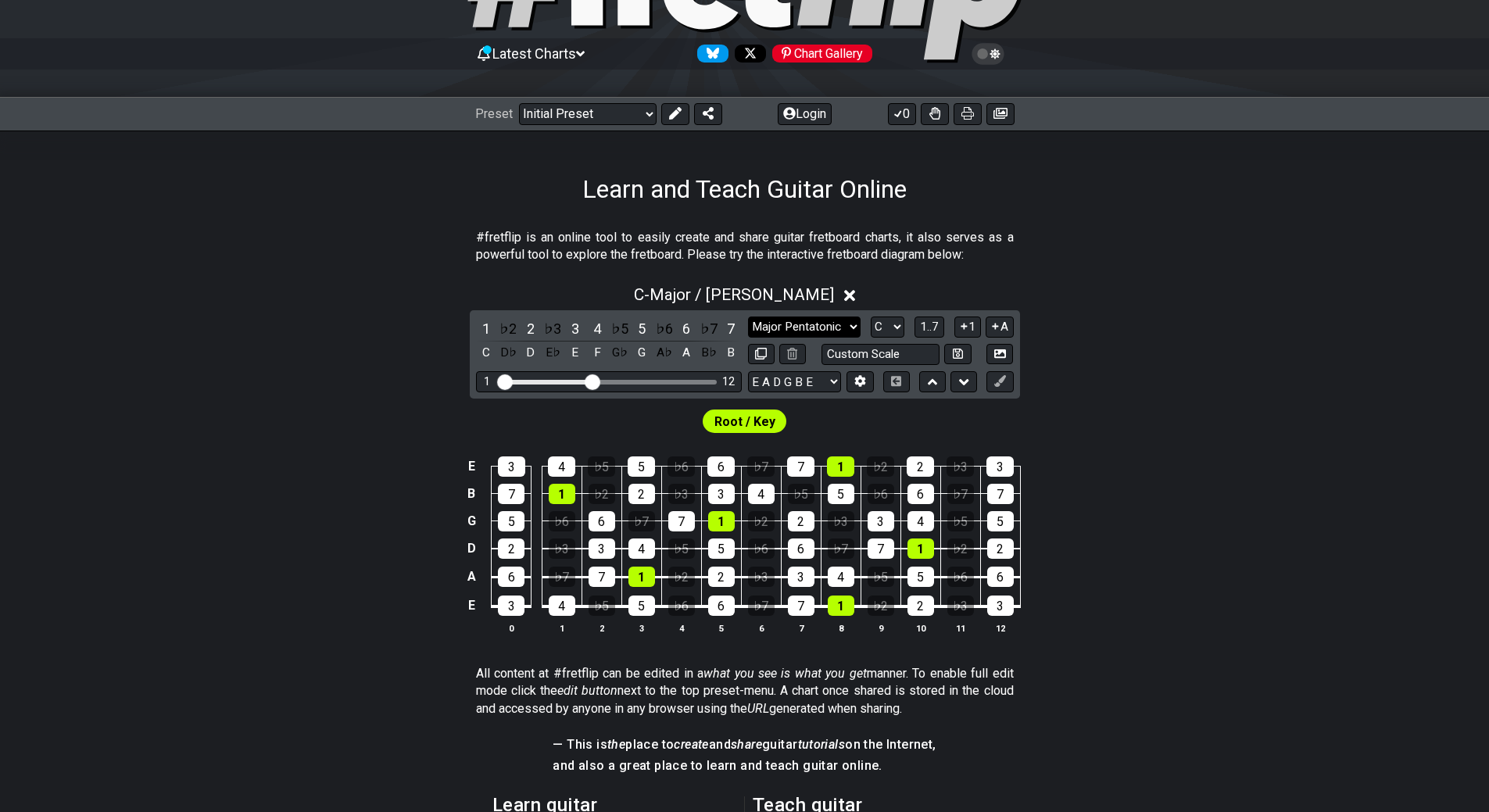
click at [836, 330] on select "Minor Pentatonic Click to edit Minor Pentatonic Major Pentatonic Minor Blues Ma…" at bounding box center [804, 327] width 113 height 21
click at [748, 317] on select "Minor Pentatonic Click to edit Minor Pentatonic Major Pentatonic Minor Blues Ma…" at bounding box center [804, 327] width 113 height 21
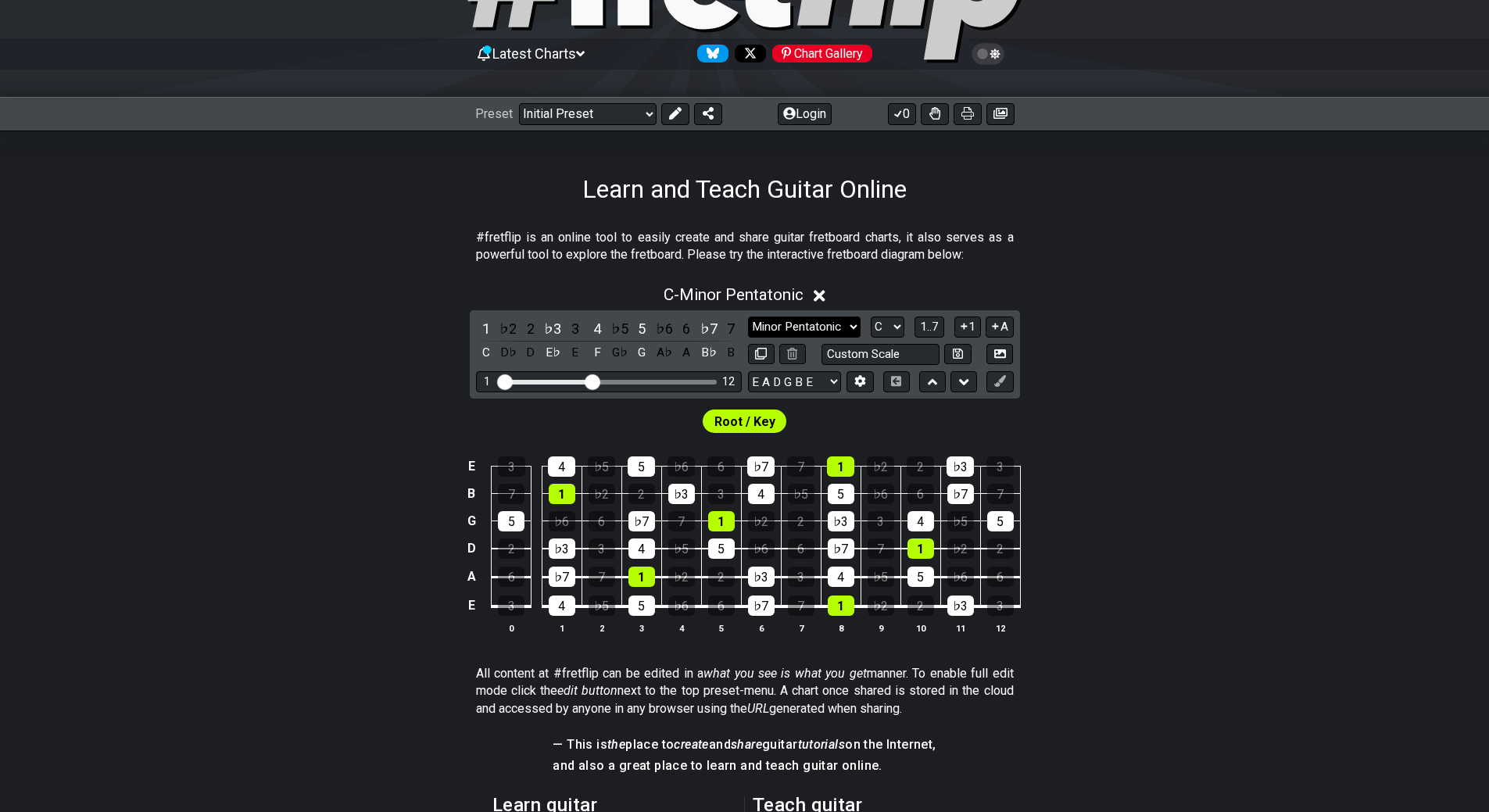
click at [818, 328] on select "Minor Pentatonic Click to edit Minor Pentatonic Major Pentatonic Minor Blues Ma…" at bounding box center [804, 327] width 113 height 21
click at [748, 317] on select "Minor Pentatonic Click to edit Minor Pentatonic Major Pentatonic Minor Blues Ma…" at bounding box center [804, 327] width 113 height 21
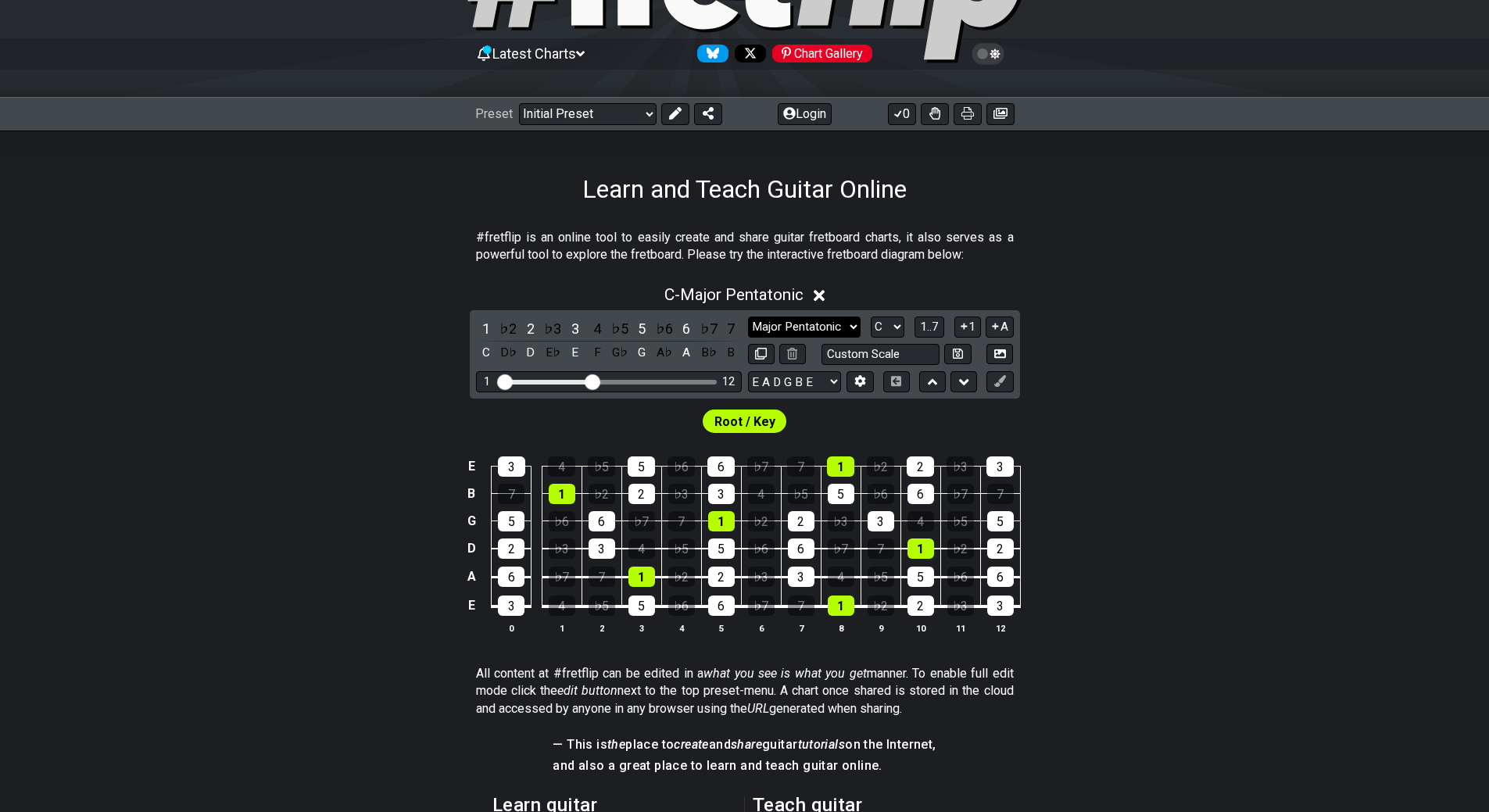
click at [810, 329] on select "Minor Pentatonic Click to edit Minor Pentatonic Major Pentatonic Minor Blues Ma…" at bounding box center [804, 327] width 113 height 21
select select "Major / [PERSON_NAME]"
click at [748, 317] on select "Minor Pentatonic Click to edit Minor Pentatonic Major Pentatonic Minor Blues Ma…" at bounding box center [804, 327] width 113 height 21
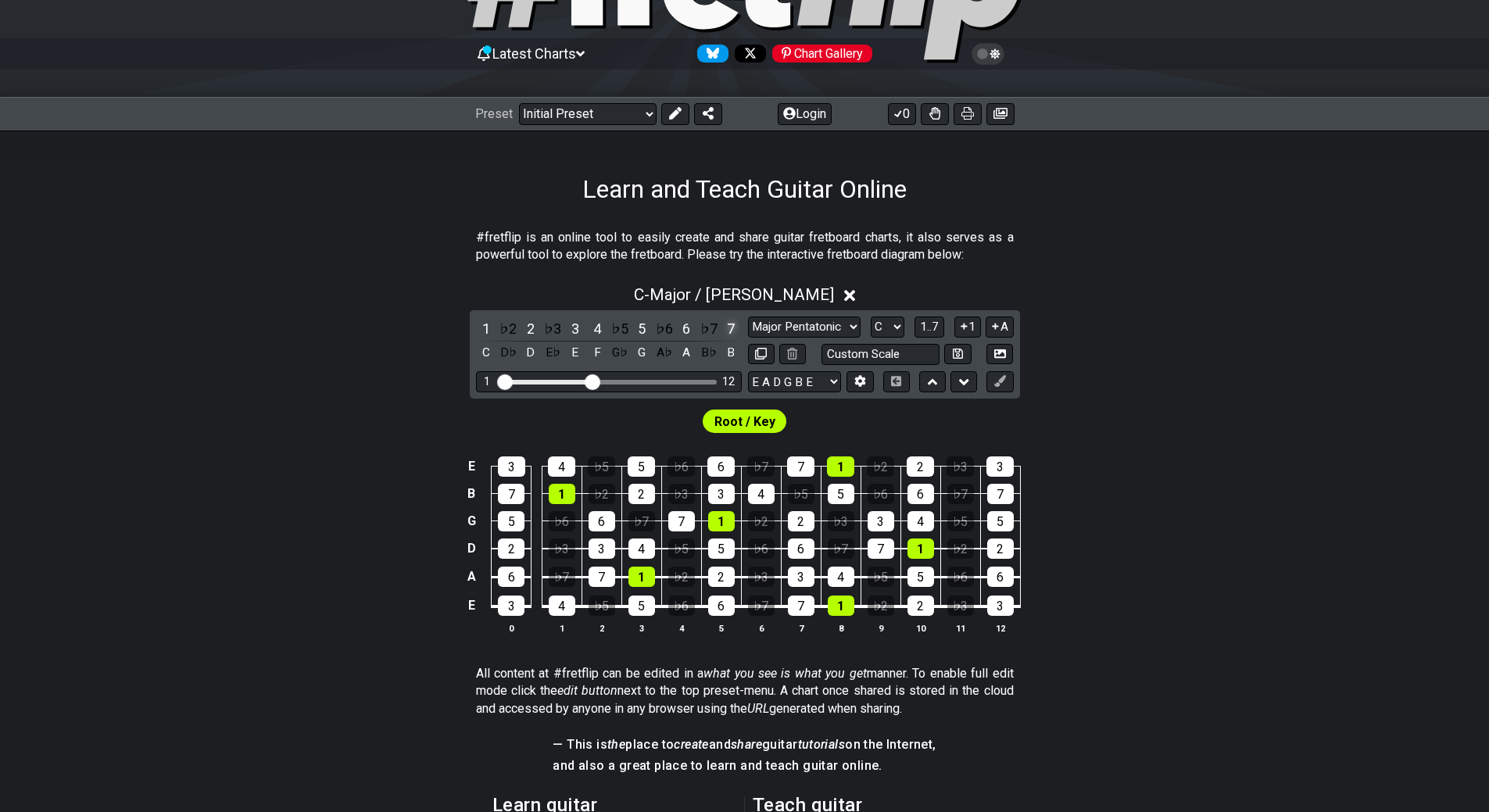
click at [728, 332] on div "7" at bounding box center [730, 328] width 20 height 21
click at [728, 331] on div "7" at bounding box center [730, 328] width 20 height 21
click at [604, 331] on div "4" at bounding box center [597, 328] width 20 height 21
